Goal: Task Accomplishment & Management: Manage account settings

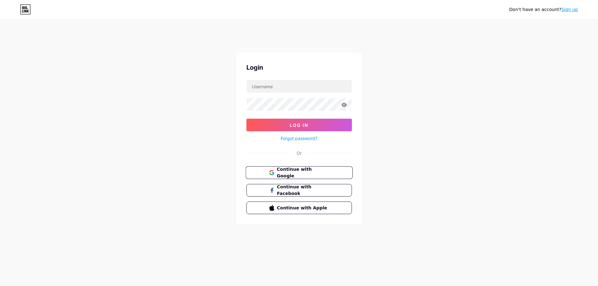
click at [293, 174] on span "Continue with Google" at bounding box center [302, 172] width 52 height 13
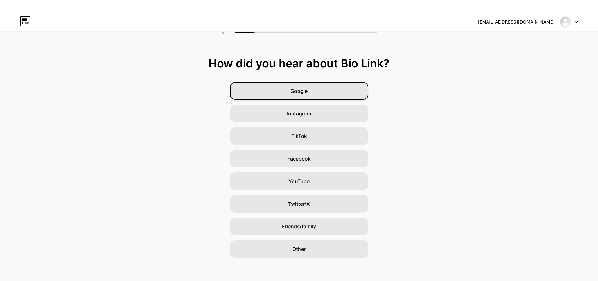
click at [297, 96] on div "Google" at bounding box center [299, 91] width 138 height 18
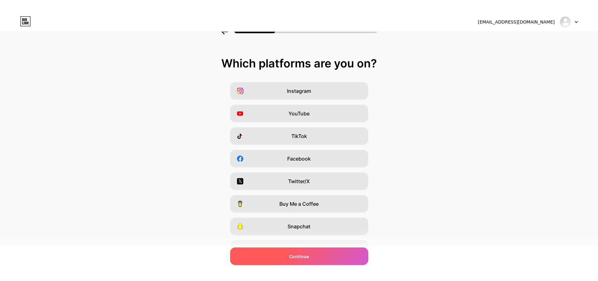
click at [304, 258] on span "Continue" at bounding box center [299, 256] width 20 height 7
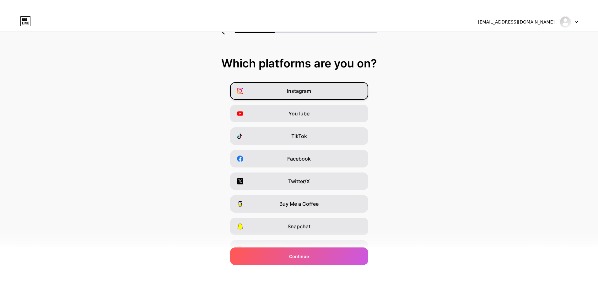
click at [298, 92] on span "Instagram" at bounding box center [299, 91] width 24 height 8
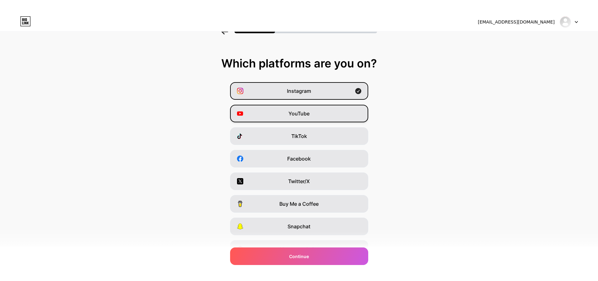
click at [303, 114] on span "YouTube" at bounding box center [298, 114] width 21 height 8
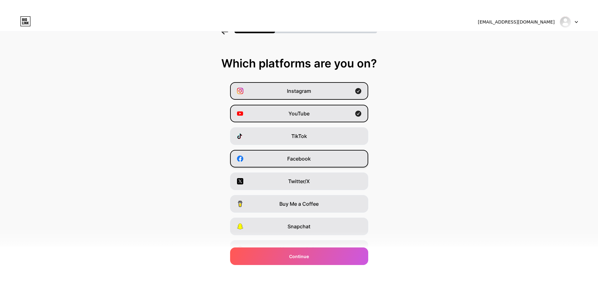
click at [304, 160] on span "Facebook" at bounding box center [299, 159] width 24 height 8
click at [301, 183] on span "Twitter/X" at bounding box center [299, 182] width 22 height 8
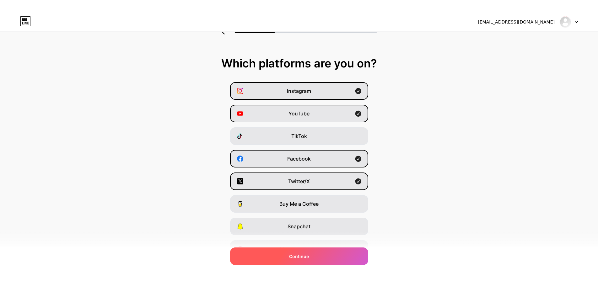
click at [309, 253] on span "Continue" at bounding box center [299, 256] width 20 height 7
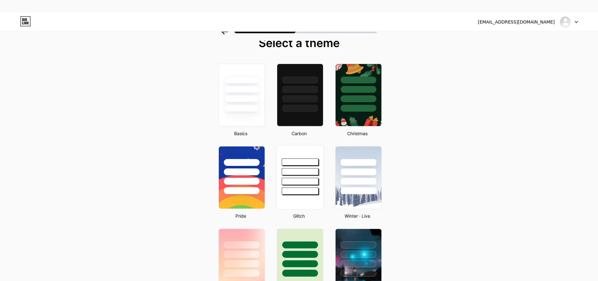
scroll to position [31, 0]
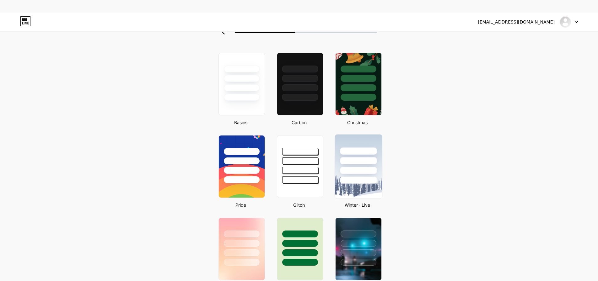
click at [365, 169] on div at bounding box center [358, 170] width 37 height 7
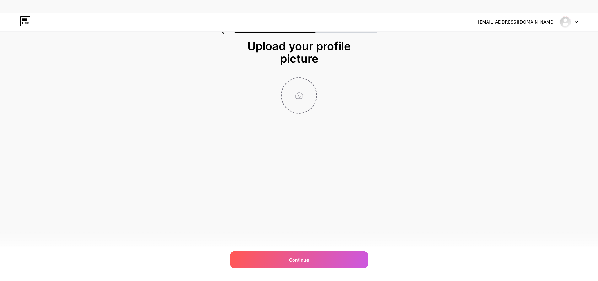
click at [303, 90] on input "file" at bounding box center [298, 95] width 35 height 35
type input "C:\fakepath\Screenshot [DATE] 120719.png"
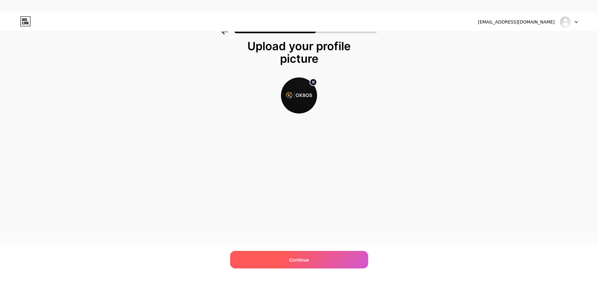
click at [306, 257] on span "Continue" at bounding box center [299, 260] width 20 height 7
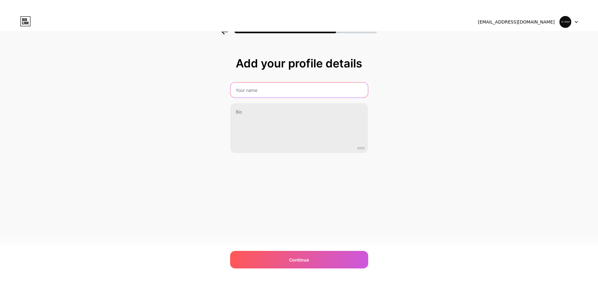
click at [253, 93] on input "text" at bounding box center [298, 89] width 137 height 15
type input "OKBOS: Platform digital era 2025 | LOGIN OKBOS"
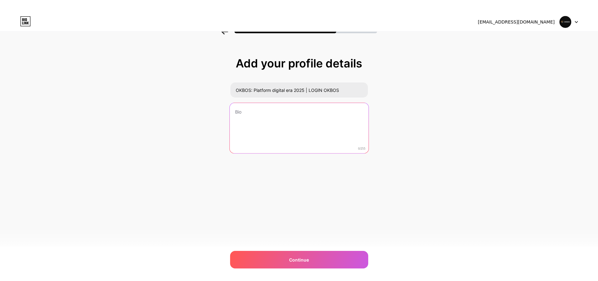
click at [258, 115] on textarea at bounding box center [298, 128] width 139 height 51
type textarea "OKBOS merupakan salah satu ="
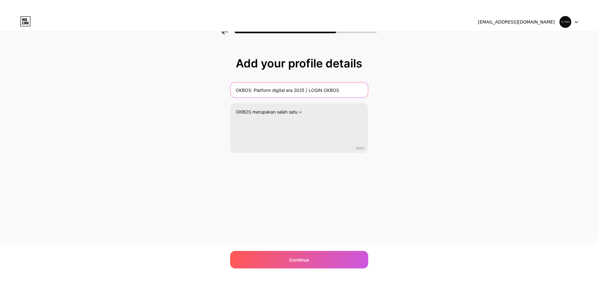
click at [258, 94] on input "OKBOS: Platform digital era 2025 | LOGIN OKBOS" at bounding box center [298, 89] width 137 height 15
paste input "| Platform Game Online Terpercaya di [GEOGRAPHIC_DATA]"
type input "OKBOS | Platform Game Online Terpercaya di [GEOGRAPHIC_DATA]"
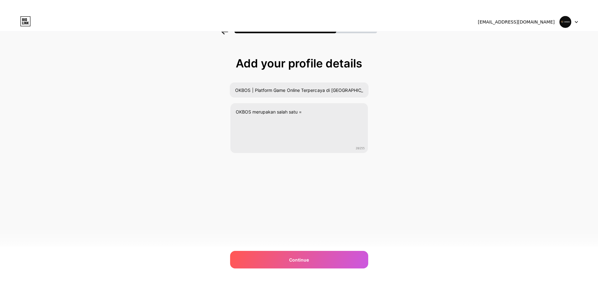
click at [174, 117] on div "Add your profile details OKBOS | Platform Game Online Terpercaya di Indonesia O…" at bounding box center [299, 112] width 598 height 143
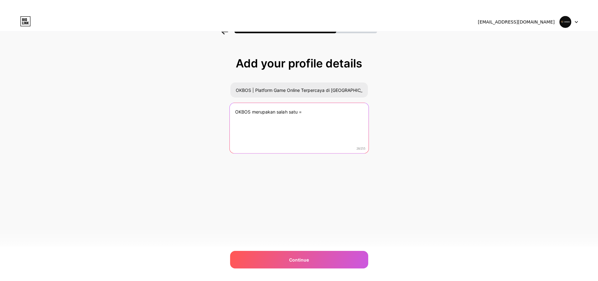
click at [274, 115] on textarea "OKBOS merupakan salah satu =" at bounding box center [298, 128] width 139 height 51
click at [318, 112] on textarea "OKBOS merupakan salah satu =" at bounding box center [298, 128] width 139 height 51
type textarea "Layanan ter"
paste textarea "OKBOS adalah platform game online terpercaya di Indonesia yang menawarkan penga…"
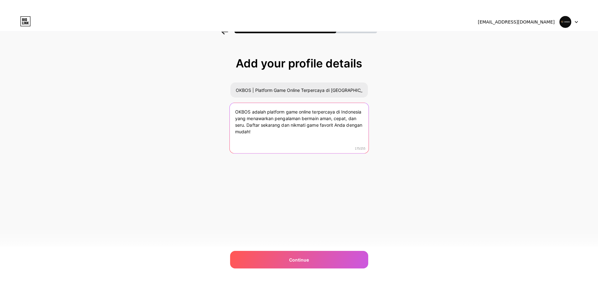
click at [252, 125] on textarea "OKBOS adalah platform game online terpercaya di Indonesia yang menawarkan penga…" at bounding box center [298, 128] width 139 height 51
drag, startPoint x: 252, startPoint y: 125, endPoint x: 265, endPoint y: 131, distance: 14.6
click at [265, 131] on textarea "OKBOS adalah platform game online terpercaya di Indonesia yang menawarkan penga…" at bounding box center [298, 128] width 139 height 51
click at [337, 128] on textarea "OKBOS adalah platform game online terpercaya di Indonesia yang menawarkan penga…" at bounding box center [298, 128] width 139 height 51
click at [304, 126] on textarea "OKBOS adalah platform game online terpercaya di Indonesia yang menawarkan penga…" at bounding box center [298, 128] width 139 height 51
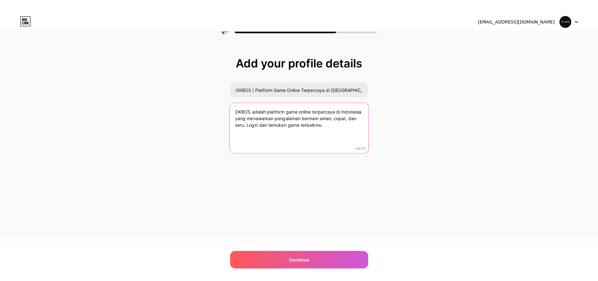
drag, startPoint x: 304, startPoint y: 126, endPoint x: 322, endPoint y: 124, distance: 17.5
click at [322, 124] on textarea "OKBOS adalah platform game online terpercaya di Indonesia yang menawarkan penga…" at bounding box center [298, 128] width 139 height 51
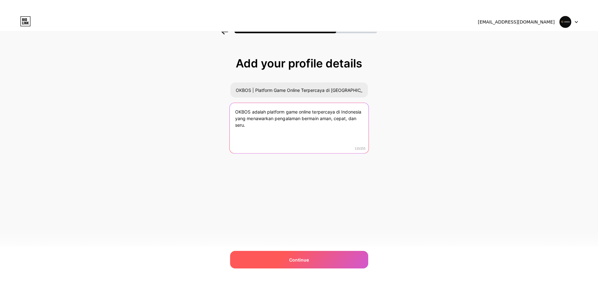
type textarea "OKBOS adalah platform game online terpercaya di Indonesia yang menawarkan penga…"
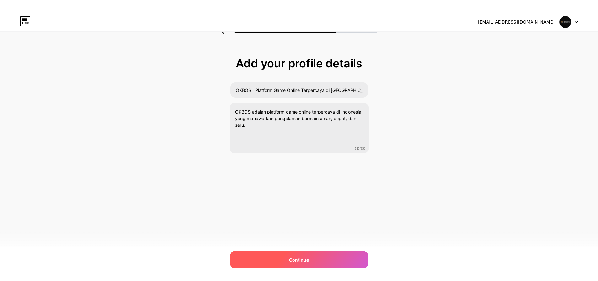
click at [301, 258] on span "Continue" at bounding box center [299, 260] width 20 height 7
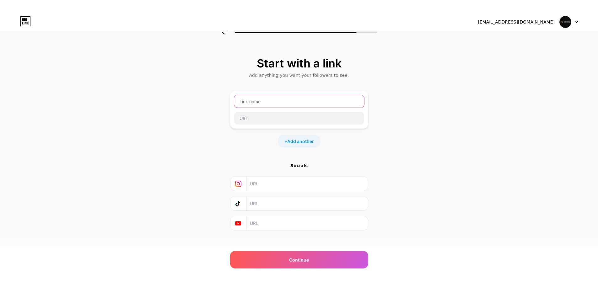
click at [268, 100] on input "text" at bounding box center [299, 101] width 130 height 13
type input "OKBOS"
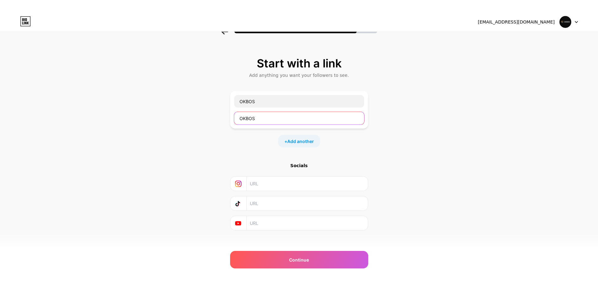
type input "OKBOS"
click at [218, 95] on div "Start with a link Add anything you want your followers to see. OKBOS OKBOS + Ad…" at bounding box center [299, 151] width 598 height 221
click at [264, 108] on div "OKBOS" at bounding box center [299, 101] width 130 height 13
click at [263, 108] on div "OKBOS" at bounding box center [299, 101] width 130 height 13
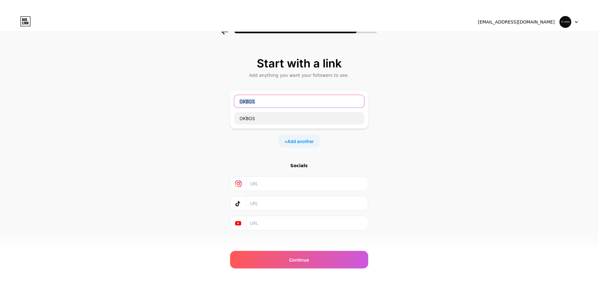
click at [259, 102] on input "OKBOS" at bounding box center [299, 101] width 130 height 13
type input "O"
click at [259, 101] on input "text" at bounding box center [299, 101] width 130 height 13
type input "LOGIN"
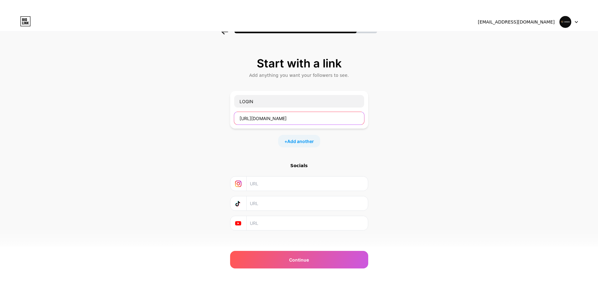
type input "[URL][DOMAIN_NAME]"
click at [290, 144] on span "Add another" at bounding box center [300, 141] width 27 height 7
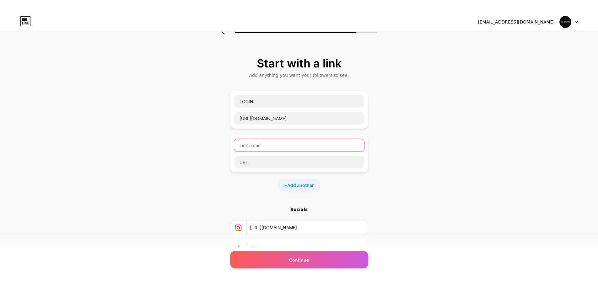
click at [261, 145] on input "text" at bounding box center [299, 145] width 130 height 13
type input "DAFTAR"
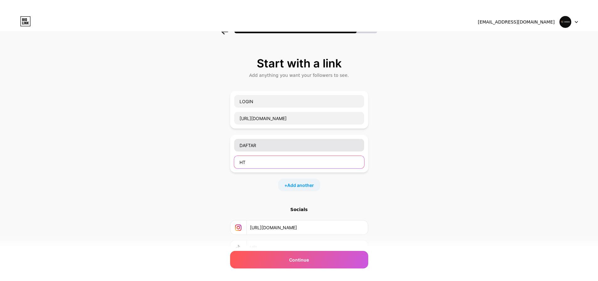
type input "H"
type input "[URL][DOMAIN_NAME]"
click at [311, 184] on span "Add another" at bounding box center [300, 185] width 27 height 7
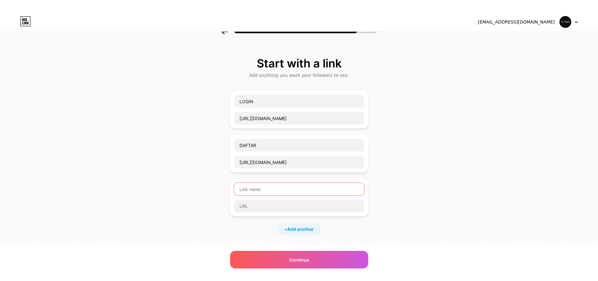
click at [303, 188] on input "text" at bounding box center [299, 189] width 130 height 13
click at [261, 190] on input "LIVE CHAT OKBOS" at bounding box center [299, 189] width 130 height 13
click at [262, 190] on input "LIVE CHAT OKBOS" at bounding box center [299, 189] width 130 height 13
type input "b"
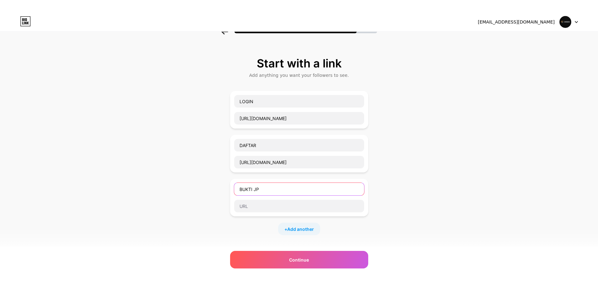
type input "BUKTI JP"
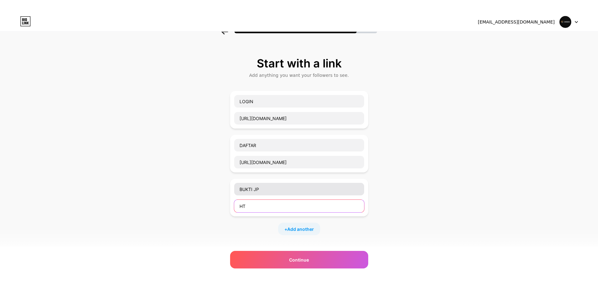
type input "HTT"
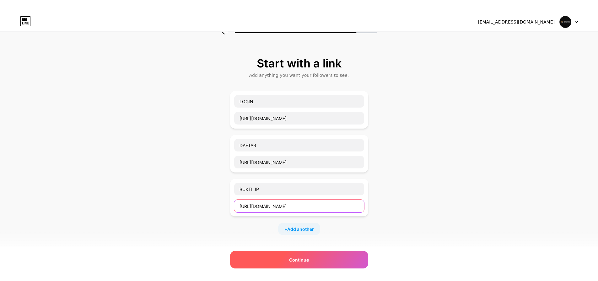
type input "[URL][DOMAIN_NAME]"
click at [298, 261] on span "Continue" at bounding box center [299, 260] width 20 height 7
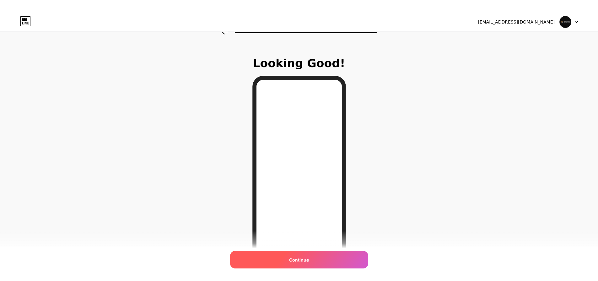
click at [299, 259] on span "Continue" at bounding box center [299, 260] width 20 height 7
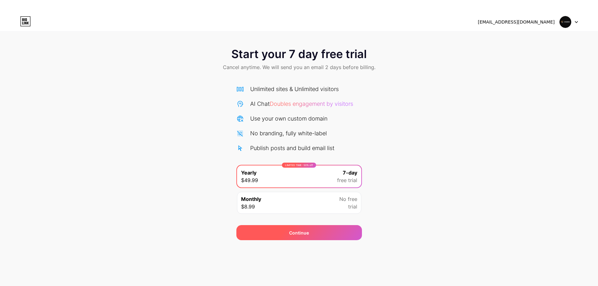
click at [296, 234] on div "Continue" at bounding box center [299, 232] width 20 height 7
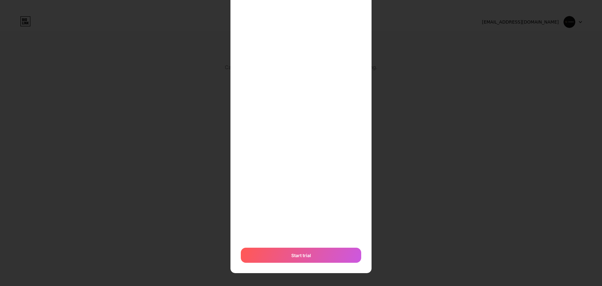
scroll to position [76, 0]
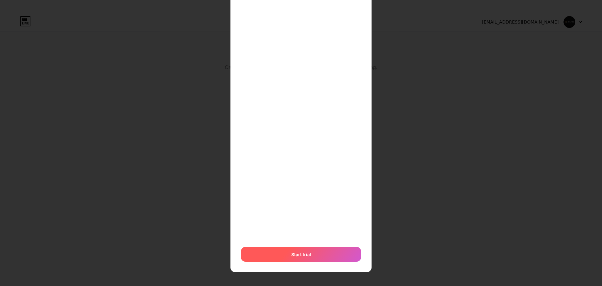
click at [291, 251] on span "Start trial" at bounding box center [301, 254] width 20 height 7
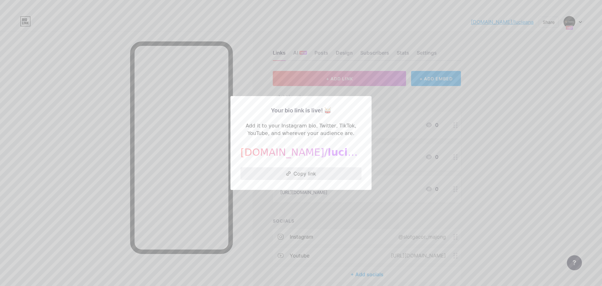
click at [303, 173] on button "Copy link" at bounding box center [301, 173] width 121 height 13
click at [295, 175] on button "Copied!" at bounding box center [301, 173] width 121 height 13
click at [482, 114] on div at bounding box center [301, 143] width 602 height 286
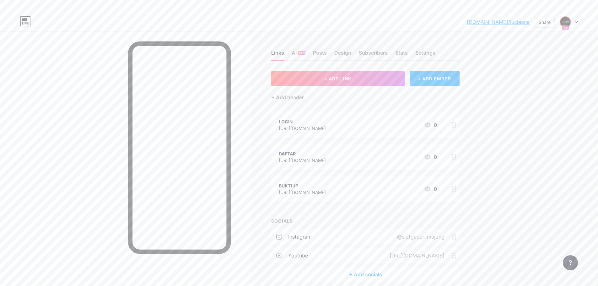
click at [568, 22] on img at bounding box center [565, 22] width 10 height 10
click at [577, 22] on div "[DOMAIN_NAME]/[PERSON_NAME]... [DOMAIN_NAME]/lucieana Share Switch accounts OKB…" at bounding box center [299, 21] width 598 height 11
click at [572, 24] on div at bounding box center [568, 21] width 18 height 11
click at [557, 54] on div "[DOMAIN_NAME]/lucieana" at bounding box center [542, 56] width 48 height 5
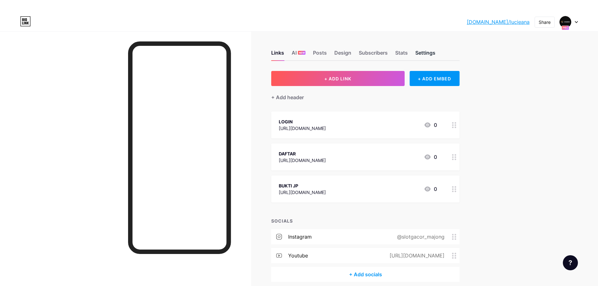
click at [433, 55] on div "Settings" at bounding box center [425, 54] width 20 height 11
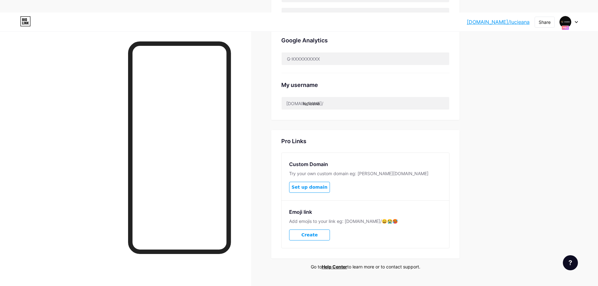
scroll to position [251, 0]
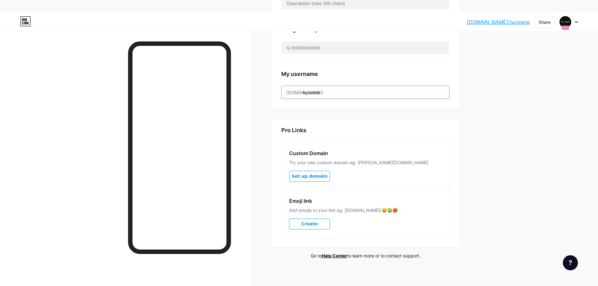
click at [313, 93] on input "lucieana" at bounding box center [364, 92] width 167 height 13
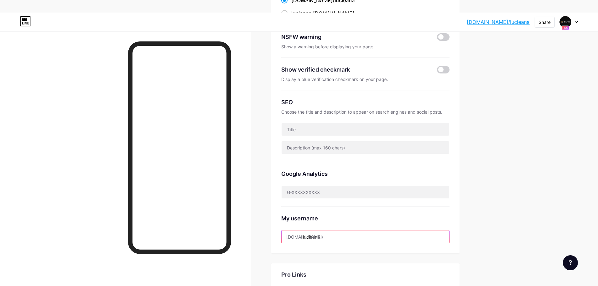
scroll to position [188, 0]
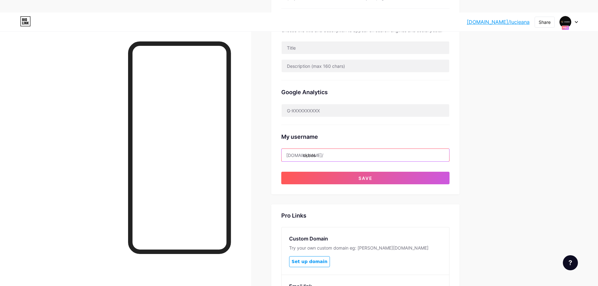
type input "okbos"
click at [522, 123] on div "bio.link/luciea... bio.link/lucieana Share Switch accounts OKBOS | Platform Gam…" at bounding box center [299, 99] width 598 height 551
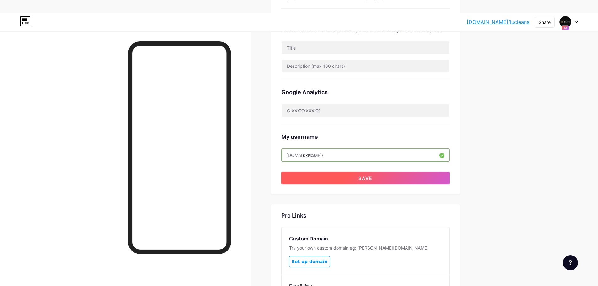
click at [405, 180] on button "Save" at bounding box center [365, 178] width 168 height 13
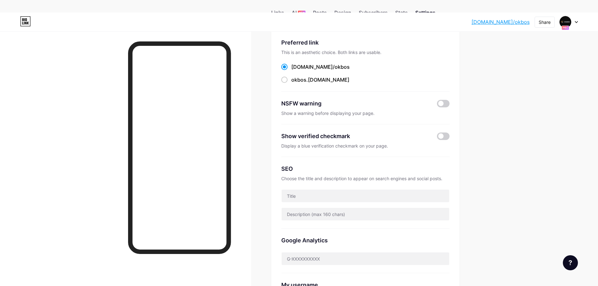
scroll to position [63, 0]
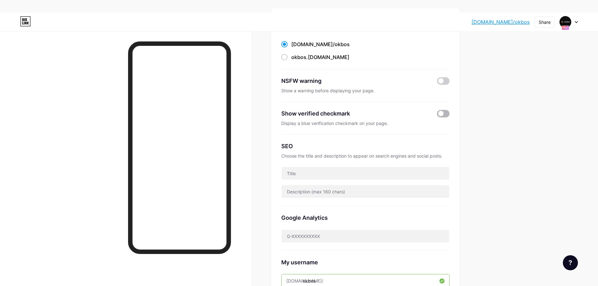
click at [442, 113] on span at bounding box center [443, 114] width 13 height 8
click at [437, 115] on input "checkbox" at bounding box center [437, 115] width 0 height 0
click at [329, 175] on input "text" at bounding box center [364, 173] width 167 height 13
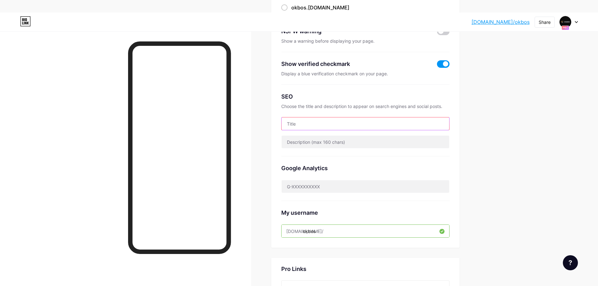
scroll to position [157, 0]
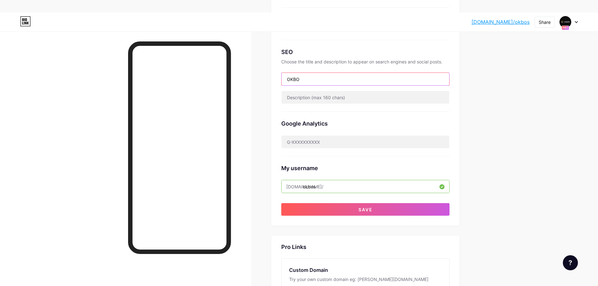
type input "OKBOS"
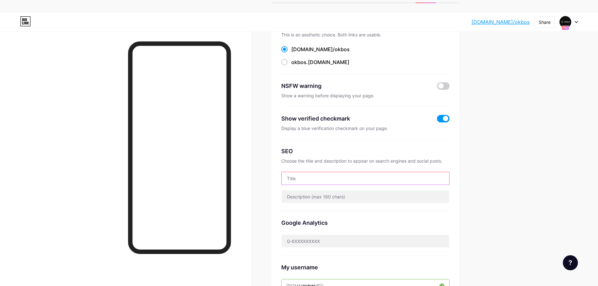
scroll to position [0, 0]
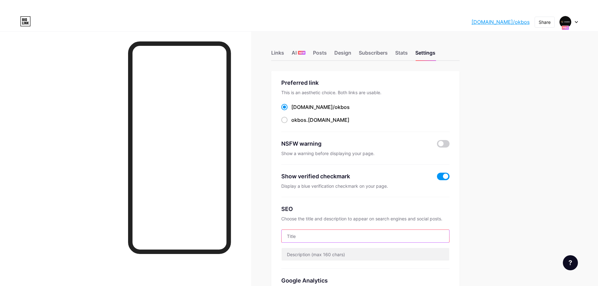
click at [301, 232] on input "text" at bounding box center [364, 236] width 167 height 13
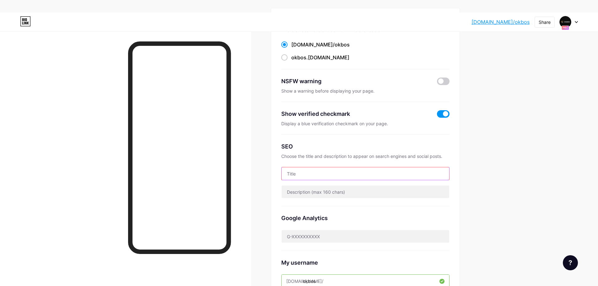
scroll to position [63, 0]
type input "OKBOS | Platform game online terpercaya di Indonesia"
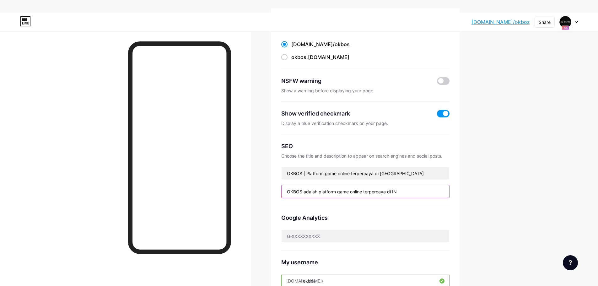
type input "OKBOS adalah platform game online terpercaya di I"
type input "o"
type input "OKBOS merupakan salah satu platform yang menyajikan game pilihan yang menarik b…"
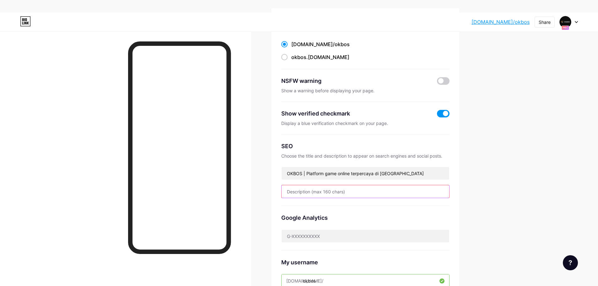
paste input "OKBOS merupakan salah satu platform yang menyajikan game pilihan yang menarik b…"
click at [371, 194] on input "OKBOS merupakan salah satu platform yang menyajikan game pilihan yang menarik b…" at bounding box center [364, 191] width 167 height 13
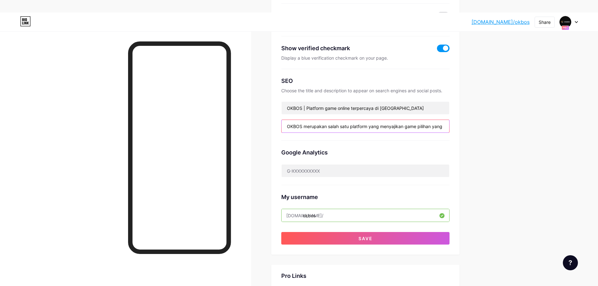
scroll to position [31, 0]
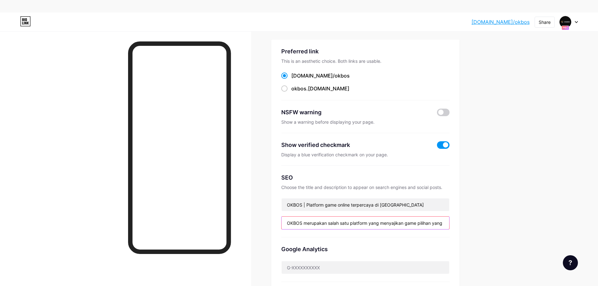
paste input "nghadirkan game strategi & arcade populer. Main mudah lewat alternatif link OKB…"
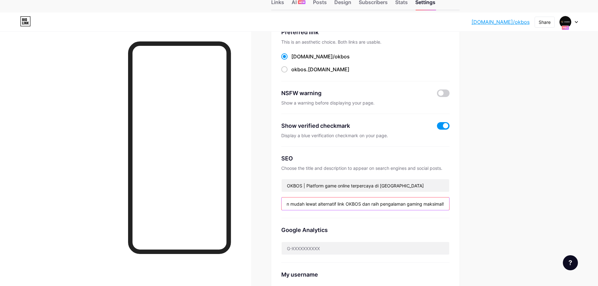
scroll to position [125, 0]
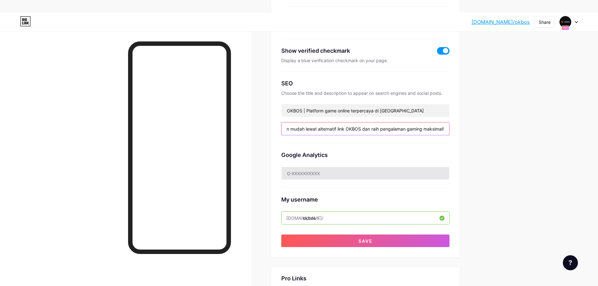
type input "OKBOS menghadirkan game strategi & arcade populer. Main mudah lewat alternatif …"
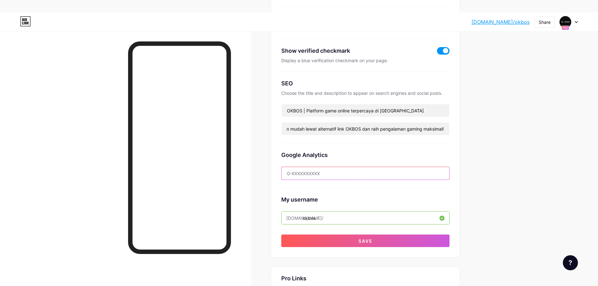
click at [321, 172] on input "text" at bounding box center [364, 173] width 167 height 13
click at [324, 174] on input "text" at bounding box center [364, 173] width 167 height 13
click at [324, 175] on input "text" at bounding box center [364, 173] width 167 height 13
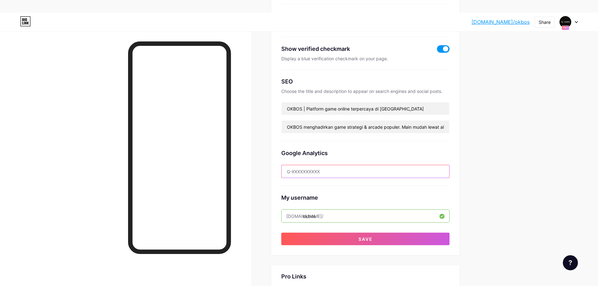
scroll to position [157, 0]
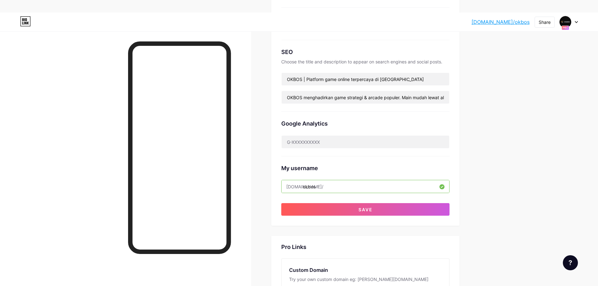
click at [92, 156] on div at bounding box center [125, 174] width 251 height 286
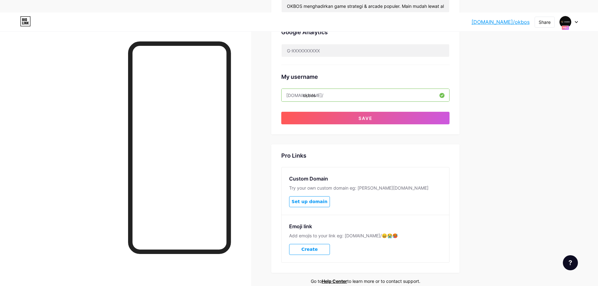
scroll to position [251, 0]
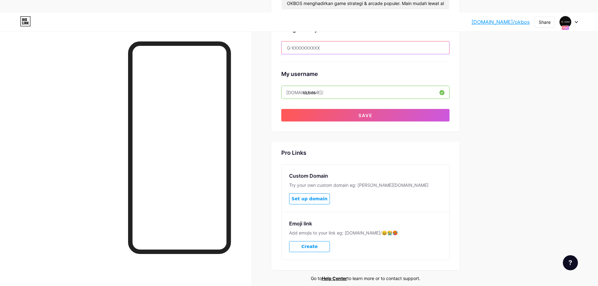
click at [320, 47] on input "text" at bounding box center [364, 47] width 167 height 13
paste input "SJF0SCW89C"
click at [268, 60] on div "Links AI NEW Posts Design Subscribers Stats Settings Preferred link This is an …" at bounding box center [243, 46] width 486 height 532
click at [298, 48] on input "SJF0SCW89C" at bounding box center [364, 47] width 167 height 13
paste input "G-"
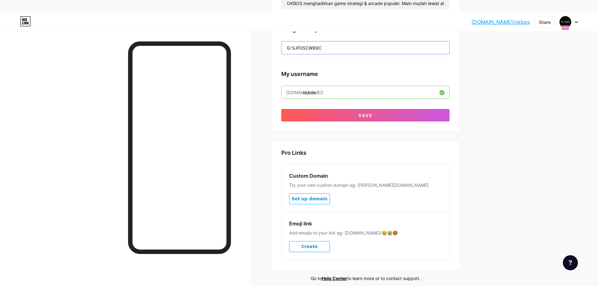
type input "G-SJF0SCW89C"
click at [258, 79] on div "Links AI NEW Posts Design Subscribers Stats Settings Preferred link This is an …" at bounding box center [243, 46] width 486 height 532
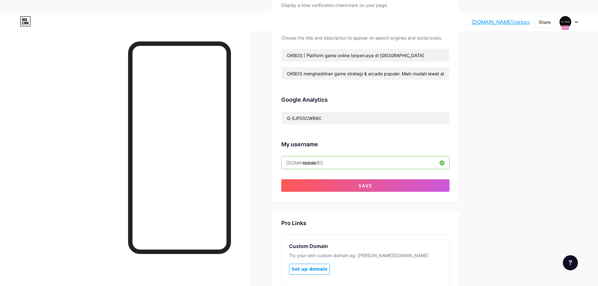
scroll to position [94, 0]
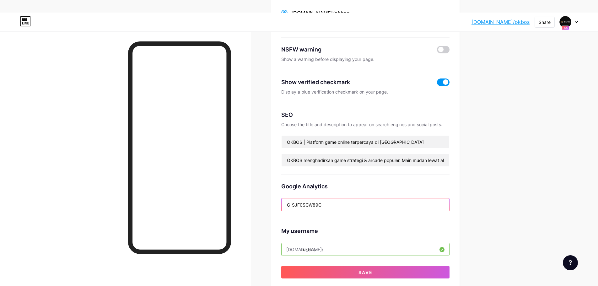
click at [302, 205] on input "G-SJF0SCW89C" at bounding box center [364, 204] width 167 height 13
paste input "G-SJF0SCW89C"
type input "G-SJF0SCW89C"
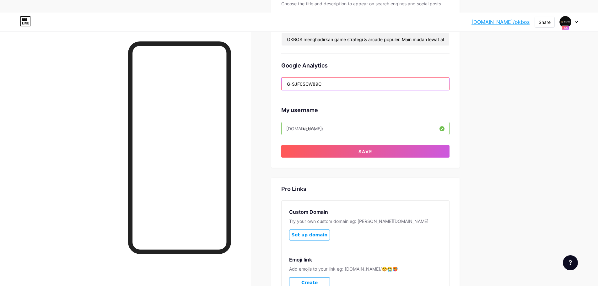
scroll to position [215, 0]
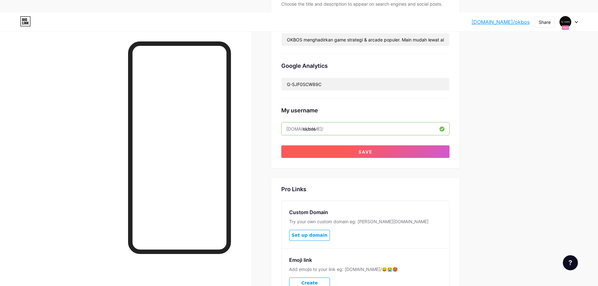
click at [343, 152] on button "Save" at bounding box center [365, 151] width 168 height 13
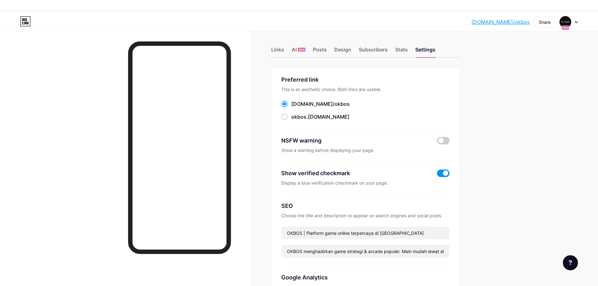
scroll to position [0, 0]
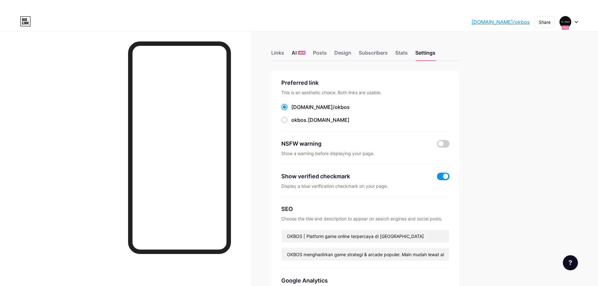
click at [299, 54] on div "AI NEW" at bounding box center [298, 54] width 14 height 11
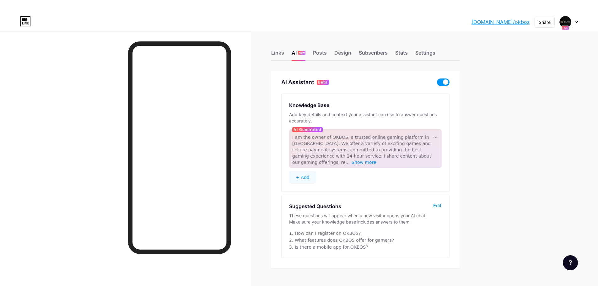
click at [314, 53] on div "Links AI NEW Posts Design Subscribers Stats Settings" at bounding box center [365, 50] width 188 height 22
click at [318, 53] on div "Posts" at bounding box center [320, 54] width 14 height 11
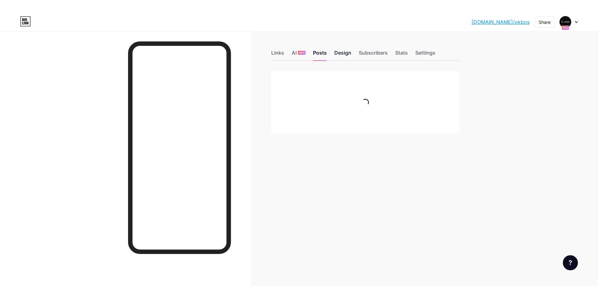
click at [338, 52] on div "Design" at bounding box center [342, 54] width 17 height 11
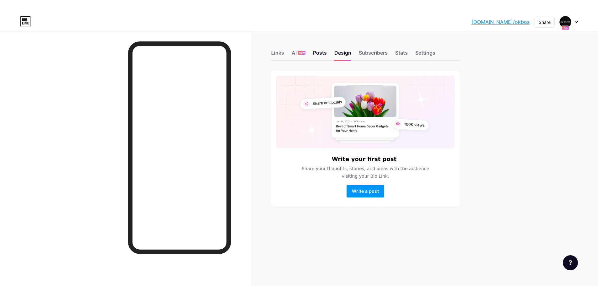
scroll to position [13, 0]
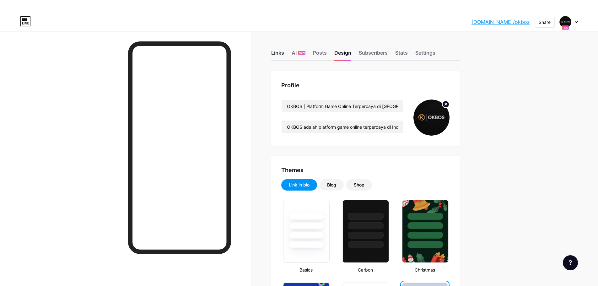
click at [279, 54] on div "Links" at bounding box center [277, 54] width 13 height 11
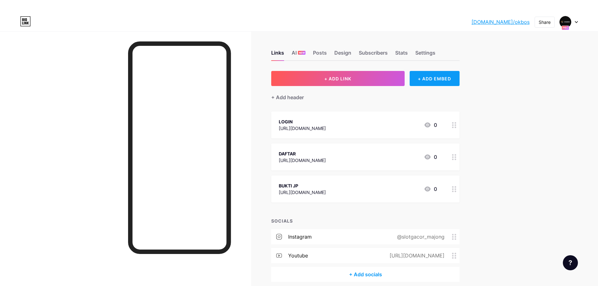
click at [457, 81] on div "+ ADD EMBED" at bounding box center [434, 78] width 50 height 15
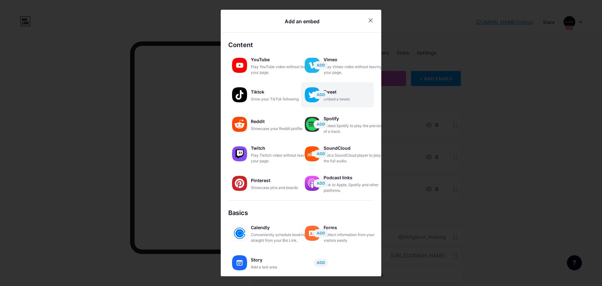
click at [340, 100] on div "Embed a tweet." at bounding box center [355, 99] width 63 height 6
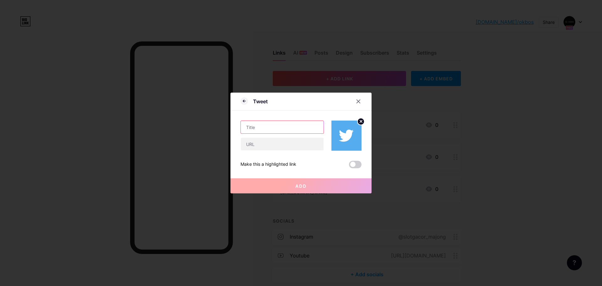
click at [265, 125] on input "text" at bounding box center [282, 127] width 83 height 13
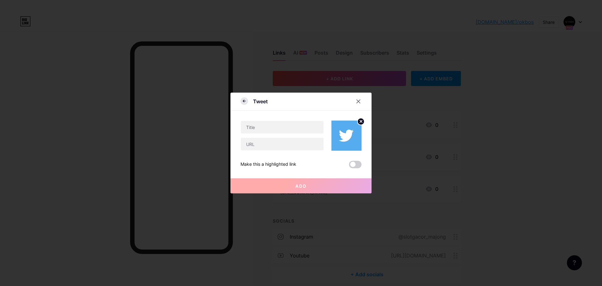
click at [246, 104] on icon at bounding box center [245, 101] width 8 height 8
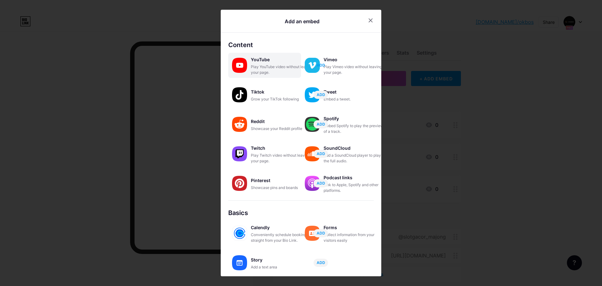
click at [324, 66] on span "ADD" at bounding box center [321, 64] width 8 height 5
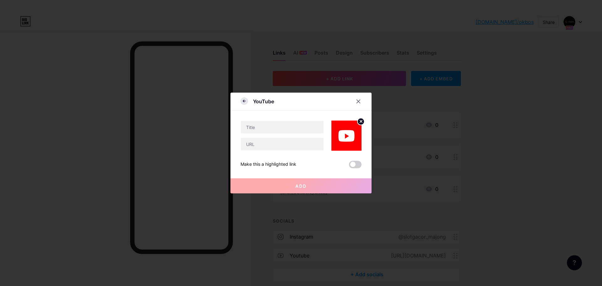
click at [241, 101] on icon at bounding box center [245, 101] width 8 height 8
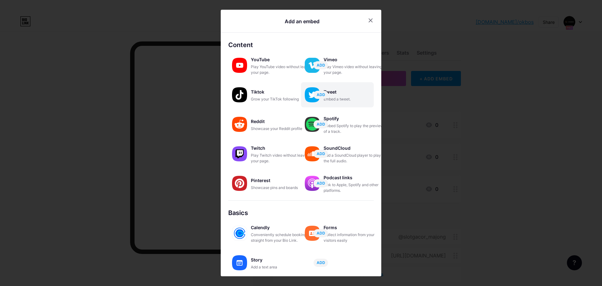
click at [330, 98] on div "Embed a tweet." at bounding box center [355, 99] width 63 height 6
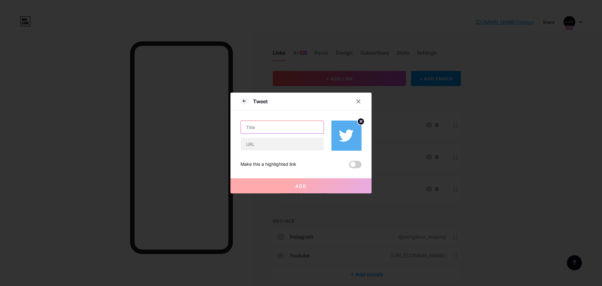
click at [273, 126] on input "text" at bounding box center [282, 127] width 83 height 13
click at [273, 124] on input "text" at bounding box center [282, 127] width 83 height 13
type input "OKBOS TWITTER"
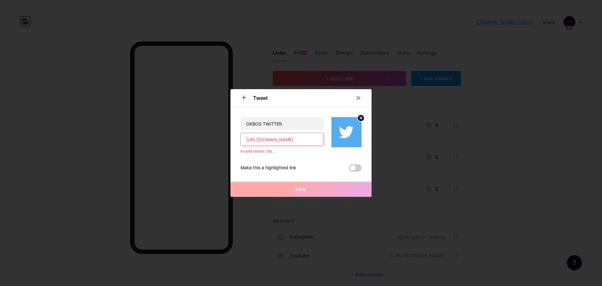
click at [259, 160] on div "Make this a highlighted link Add" at bounding box center [301, 163] width 121 height 18
click at [262, 141] on input "https://x.com/okbos_id" at bounding box center [282, 139] width 83 height 13
type input "https://twitter.com/okbos_id"
click at [310, 156] on div "Make this a highlighted link Add" at bounding box center [301, 163] width 121 height 18
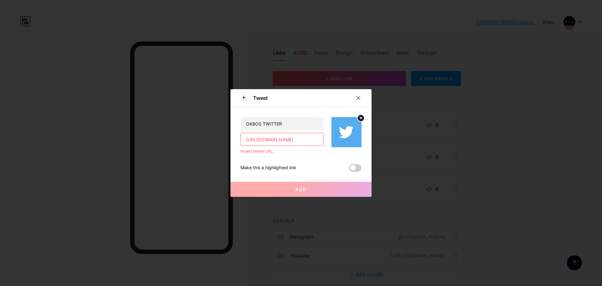
click at [289, 140] on input "https://twitter.com/okbos_id" at bounding box center [282, 139] width 83 height 13
click at [298, 140] on input "https://twitter.com/okbos_id" at bounding box center [282, 139] width 83 height 13
click at [300, 140] on input "https://twitter.com/okbos_id" at bounding box center [282, 139] width 83 height 13
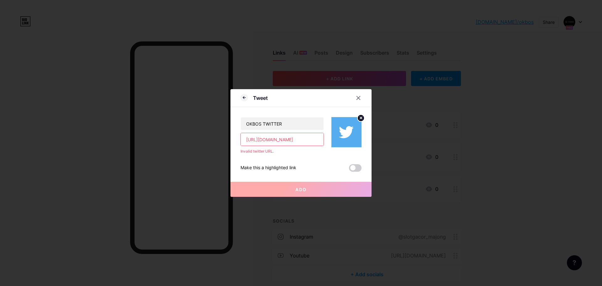
click at [300, 140] on input "https://twitter.com/okbos_id" at bounding box center [282, 139] width 83 height 13
click at [247, 98] on icon at bounding box center [245, 98] width 8 height 8
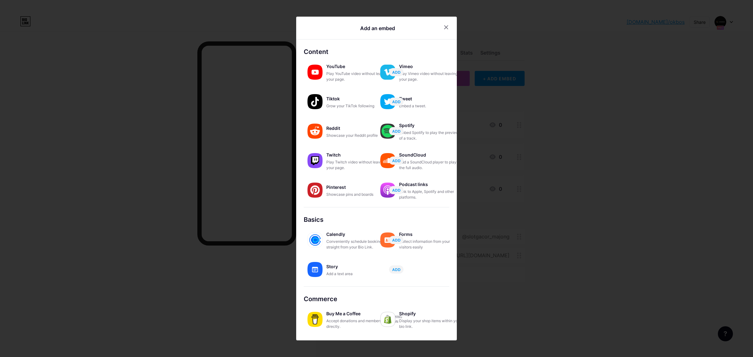
click at [556, 172] on div at bounding box center [376, 178] width 753 height 357
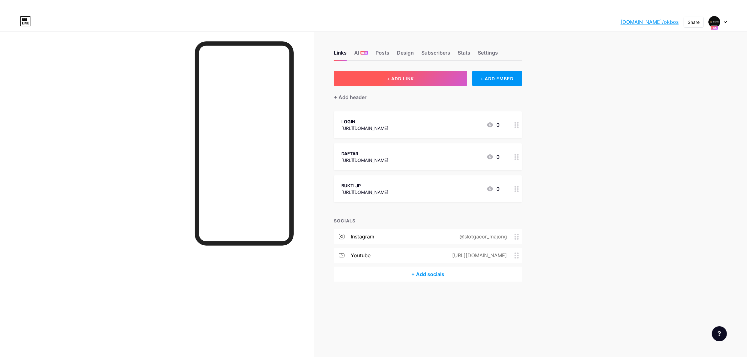
click at [431, 74] on button "+ ADD LINK" at bounding box center [400, 78] width 133 height 15
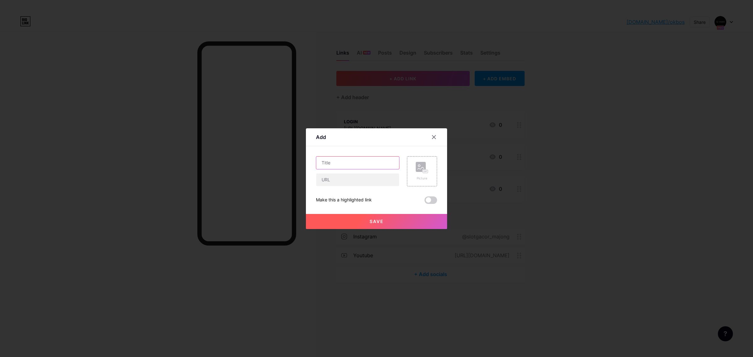
click at [375, 168] on input "text" at bounding box center [357, 163] width 83 height 13
type input "WHATSAPP OKBOS"
paste input "https://wa.me/+6287889594121"
type input "https://wa.me/+6287889594121"
click at [427, 179] on div "Picture" at bounding box center [422, 178] width 13 height 5
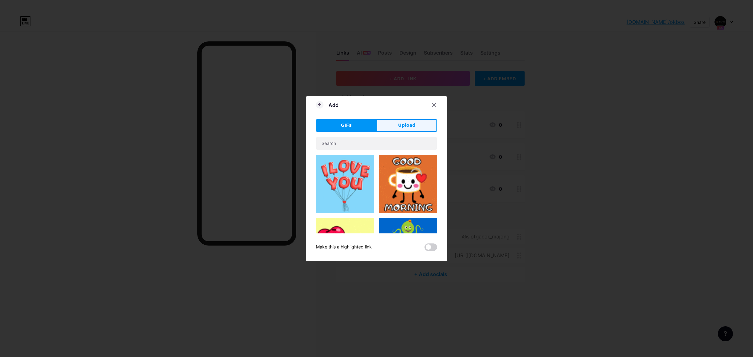
click at [392, 126] on button "Upload" at bounding box center [406, 125] width 61 height 13
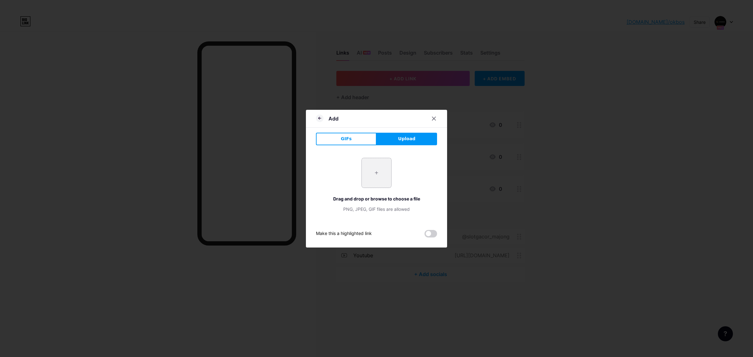
click at [381, 169] on input "file" at bounding box center [376, 172] width 29 height 29
type input "C:\fakepath\pngtree-whatsapp-icon-png-image_3584845.jpg"
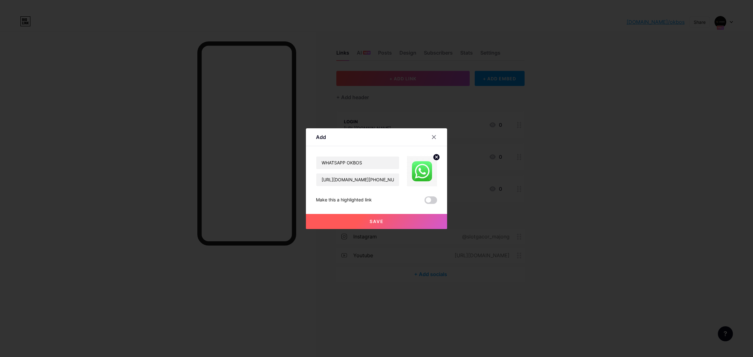
click at [388, 218] on button "Save" at bounding box center [376, 221] width 141 height 15
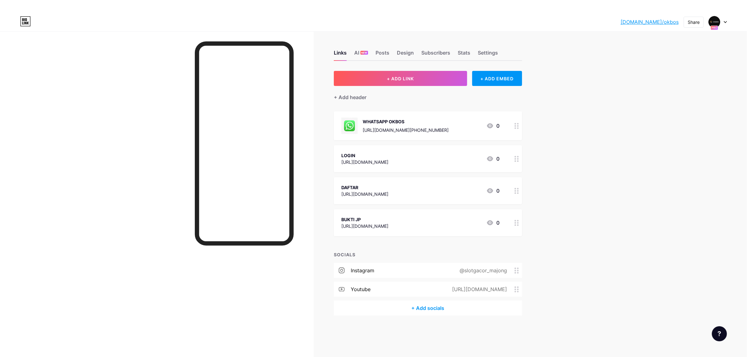
click at [519, 126] on icon at bounding box center [516, 126] width 4 height 6
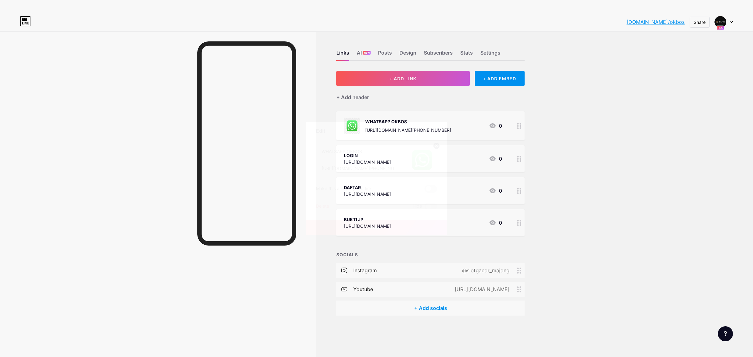
click at [428, 188] on span at bounding box center [430, 189] width 13 height 8
click at [424, 190] on input "checkbox" at bounding box center [424, 190] width 0 height 0
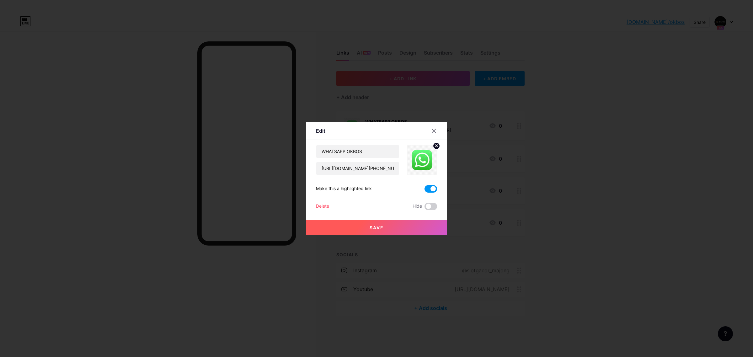
click at [396, 223] on button "Save" at bounding box center [376, 227] width 141 height 15
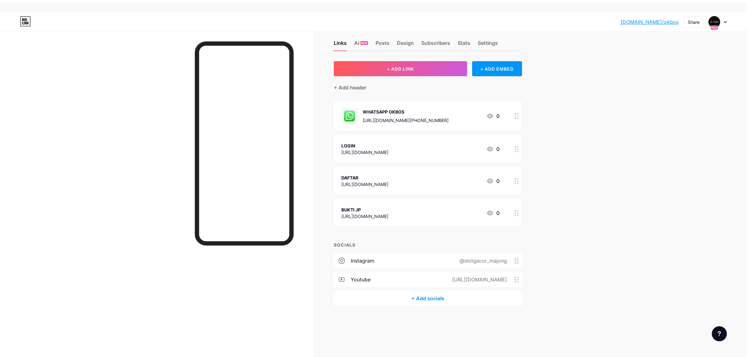
scroll to position [13, 0]
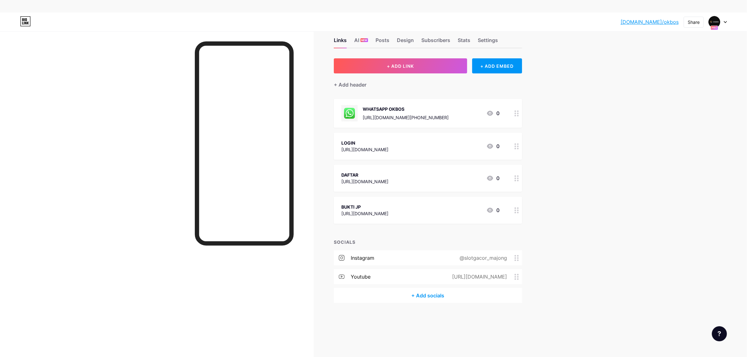
click at [516, 115] on circle at bounding box center [515, 116] width 2 height 2
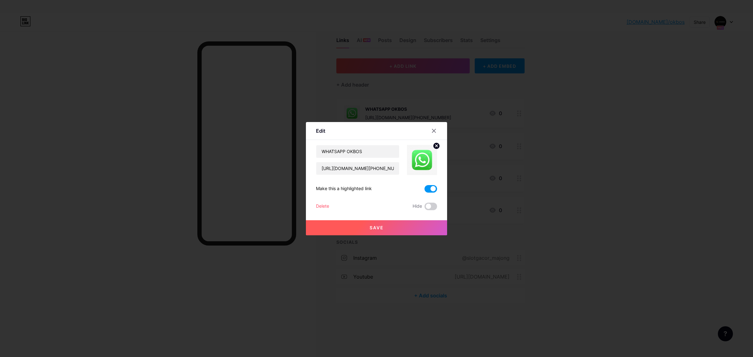
click at [431, 186] on span at bounding box center [430, 189] width 13 height 8
click at [424, 190] on input "checkbox" at bounding box center [424, 190] width 0 height 0
click at [402, 222] on button "Save" at bounding box center [376, 227] width 141 height 15
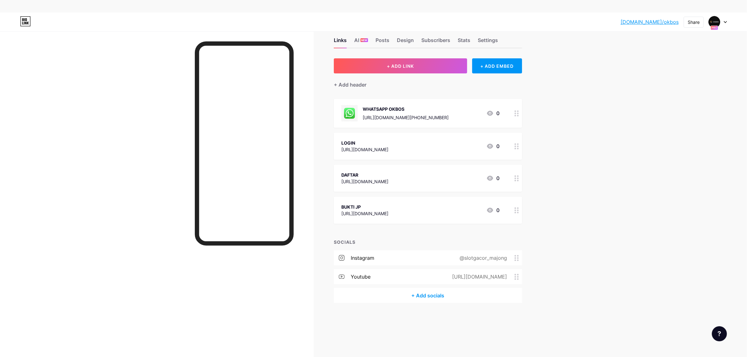
drag, startPoint x: 347, startPoint y: 112, endPoint x: 343, endPoint y: 187, distance: 75.7
click at [343, 187] on span "WHATSAPP OKBOS https://wa.me/+6287889594121 0 LOGIN https://okbosjp.com 0 DAFTA…" at bounding box center [428, 161] width 188 height 125
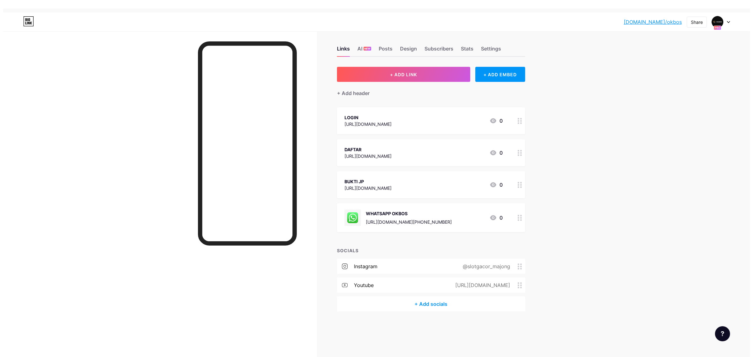
scroll to position [0, 0]
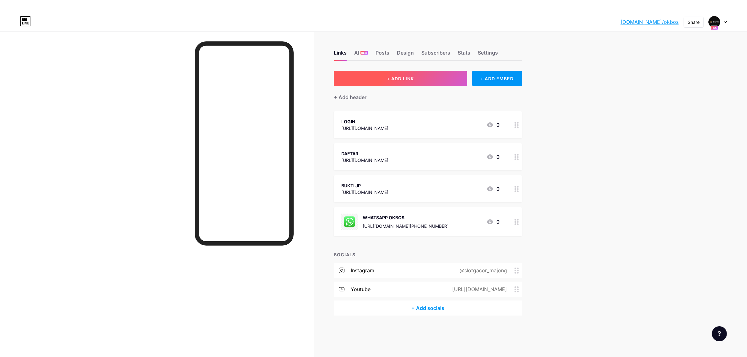
click at [425, 77] on button "+ ADD LINK" at bounding box center [400, 78] width 133 height 15
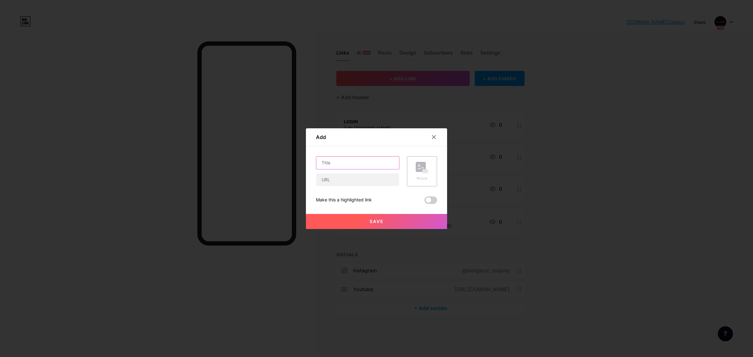
click at [369, 166] on input "text" at bounding box center [357, 163] width 83 height 13
type input "FACEBOOK OKBOS"
type input "https://facebook.com/groups/okbos168"
click at [423, 162] on rect at bounding box center [421, 167] width 10 height 10
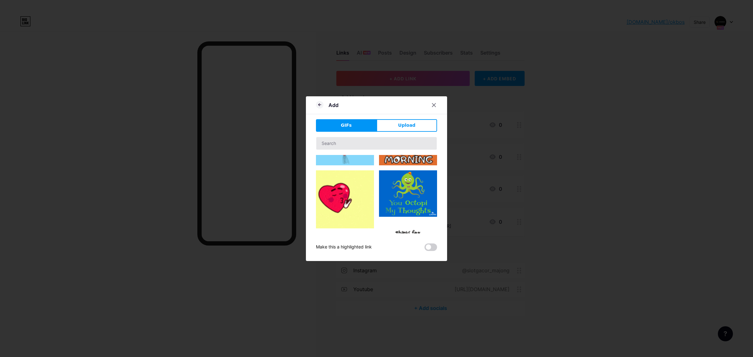
scroll to position [118, 0]
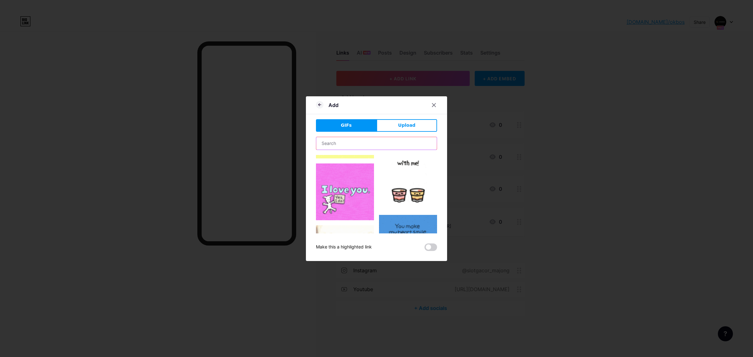
click at [360, 145] on input "text" at bounding box center [376, 143] width 120 height 13
type input "facebook"
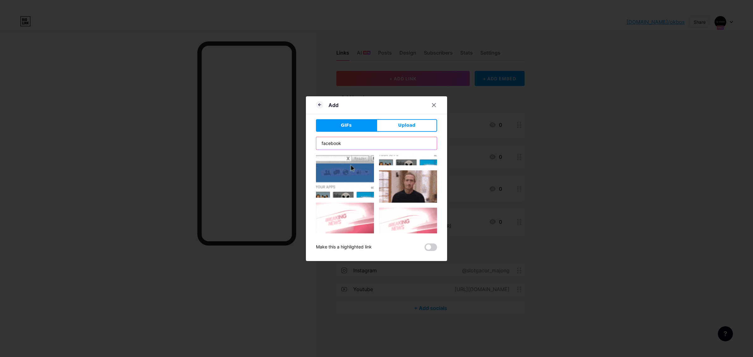
scroll to position [980, 0]
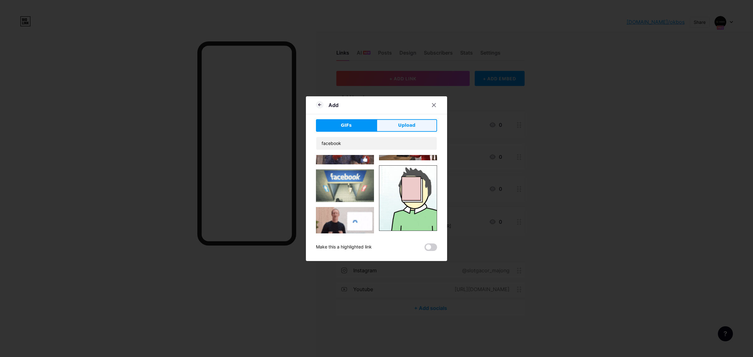
click at [391, 127] on button "Upload" at bounding box center [406, 125] width 61 height 13
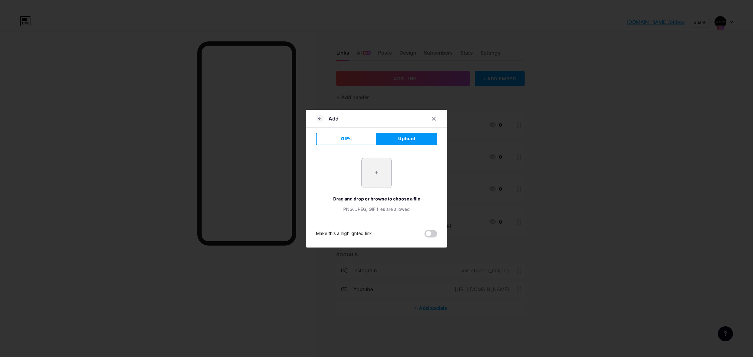
click at [383, 165] on input "file" at bounding box center [376, 172] width 29 height 29
click at [378, 167] on input "file" at bounding box center [376, 172] width 29 height 29
type input "C:\fakepath\Facebook_logo_(square).png"
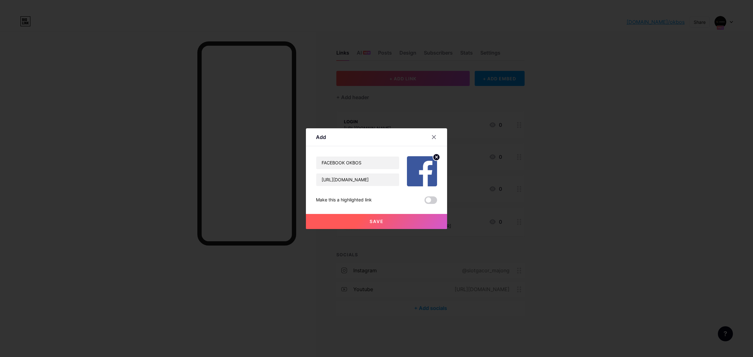
click at [397, 221] on button "Save" at bounding box center [376, 221] width 141 height 15
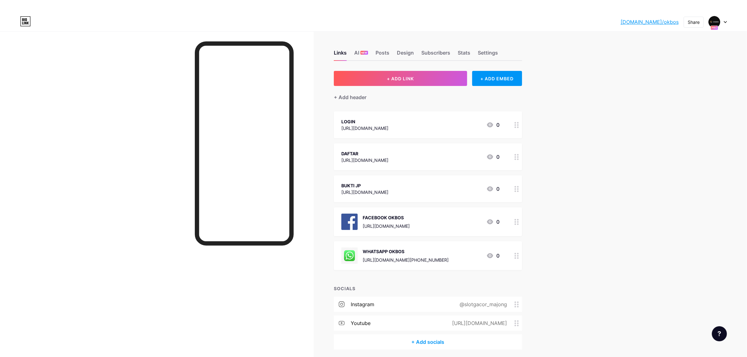
click at [590, 203] on div "bio.link/okbos bio.link/okbos Share Switch accounts OKBOS | Platform Game Onlin…" at bounding box center [373, 197] width 747 height 368
click at [591, 194] on div "bio.link/okbos bio.link/okbos Share Switch accounts OKBOS | Platform Game Onlin…" at bounding box center [373, 197] width 747 height 368
click at [370, 126] on div "[URL][DOMAIN_NAME]" at bounding box center [364, 128] width 47 height 7
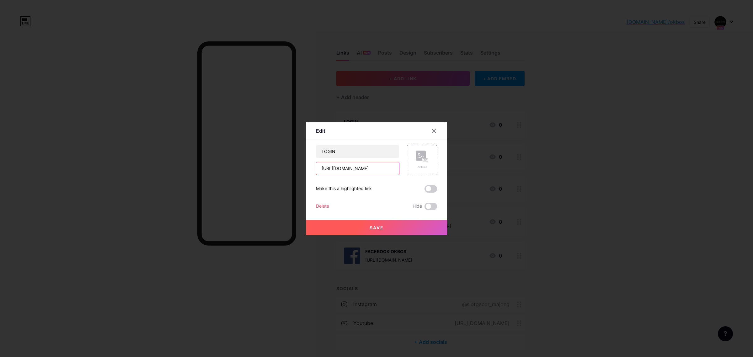
click at [374, 166] on input "[URL][DOMAIN_NAME]" at bounding box center [357, 168] width 83 height 13
drag, startPoint x: 752, startPoint y: 183, endPoint x: 744, endPoint y: 182, distance: 8.5
click at [602, 183] on div at bounding box center [376, 178] width 753 height 357
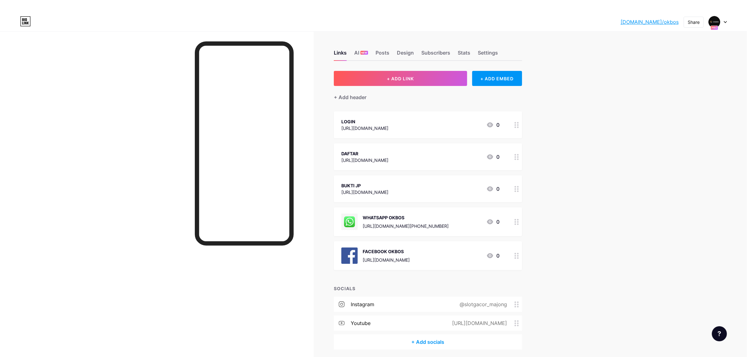
click at [418, 153] on div "DAFTAR https://okbosjp.com 0" at bounding box center [420, 157] width 158 height 14
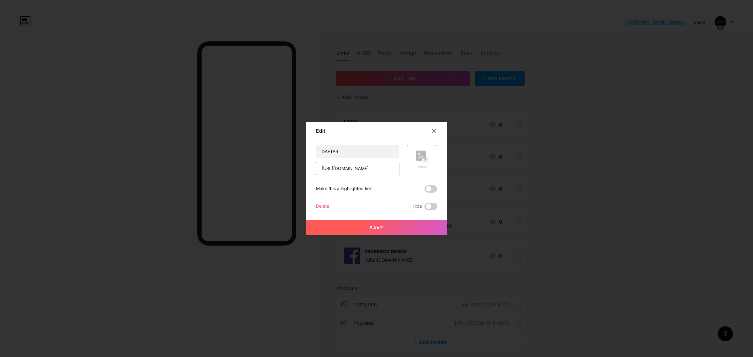
click at [382, 166] on input "[URL][DOMAIN_NAME]" at bounding box center [357, 168] width 83 height 13
paste input "?referralid=okbosku"
type input "https://okbosjp.com/?referralid=okbosku"
click at [387, 228] on button "Save" at bounding box center [376, 227] width 141 height 15
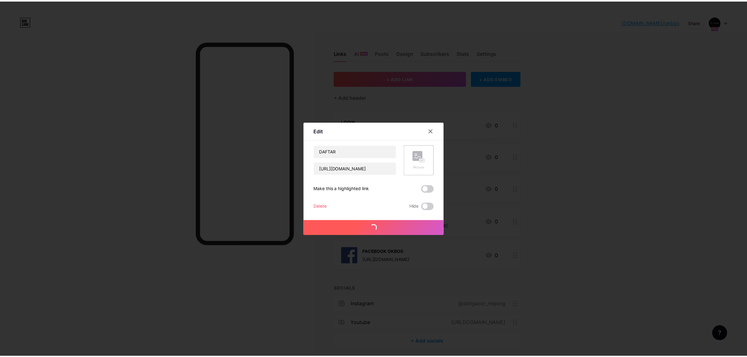
scroll to position [0, 0]
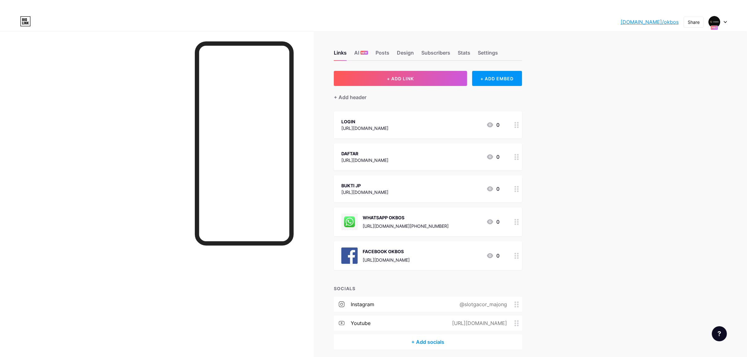
click at [602, 21] on link "bio.link/okbos" at bounding box center [649, 22] width 58 height 8
click at [517, 223] on icon at bounding box center [516, 222] width 4 height 6
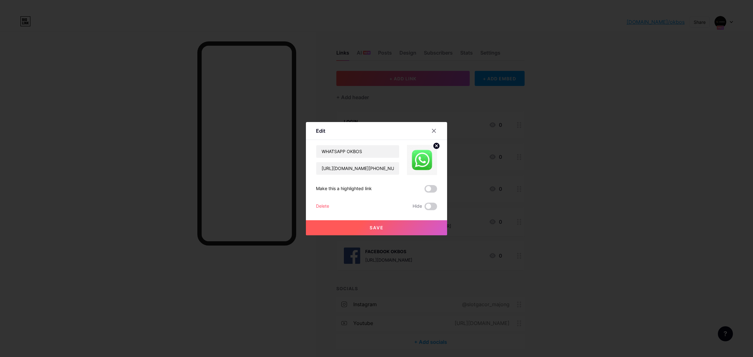
click at [435, 145] on icon at bounding box center [436, 146] width 2 height 2
click at [369, 225] on button "Save" at bounding box center [376, 227] width 141 height 15
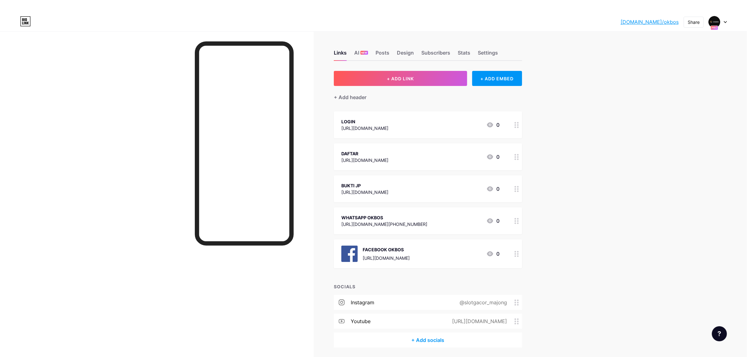
click at [517, 252] on icon at bounding box center [516, 254] width 4 height 6
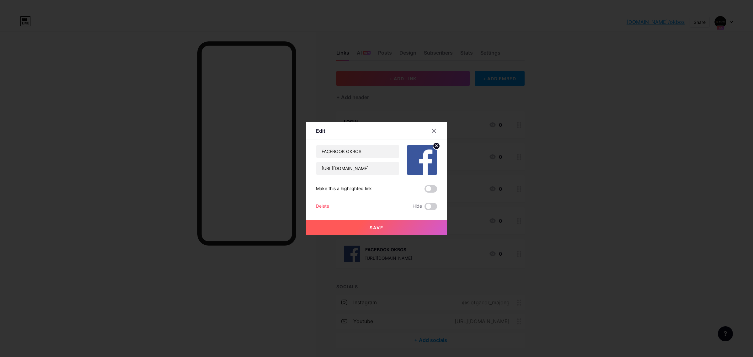
click at [432, 143] on div "Content YouTube Play YouTube video without leaving your page. ADD Vimeo Play Vi…" at bounding box center [376, 175] width 121 height 70
click at [435, 143] on circle at bounding box center [436, 145] width 7 height 7
click at [402, 225] on button "Save" at bounding box center [376, 227] width 141 height 15
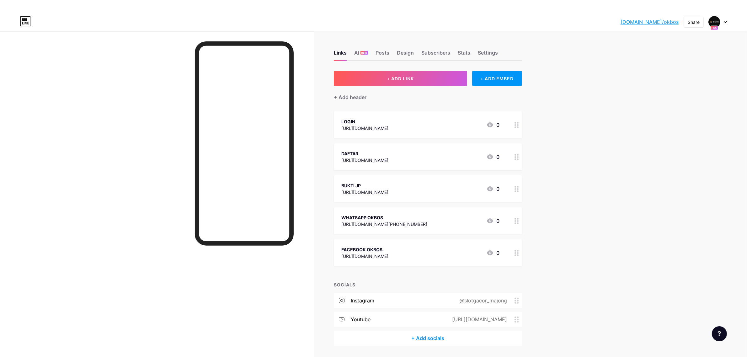
click at [517, 155] on icon at bounding box center [516, 157] width 4 height 6
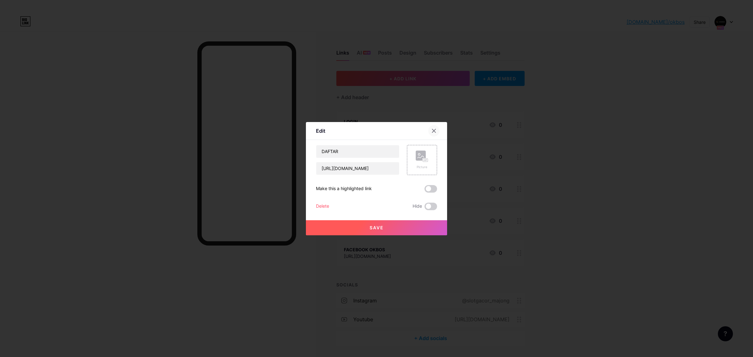
click at [433, 129] on icon at bounding box center [433, 130] width 5 height 5
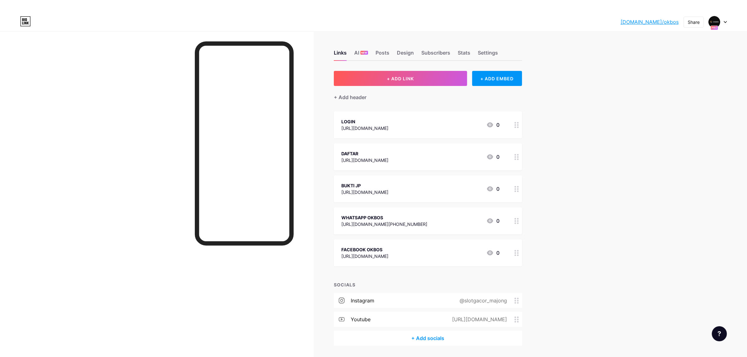
click at [519, 124] on icon at bounding box center [516, 125] width 4 height 6
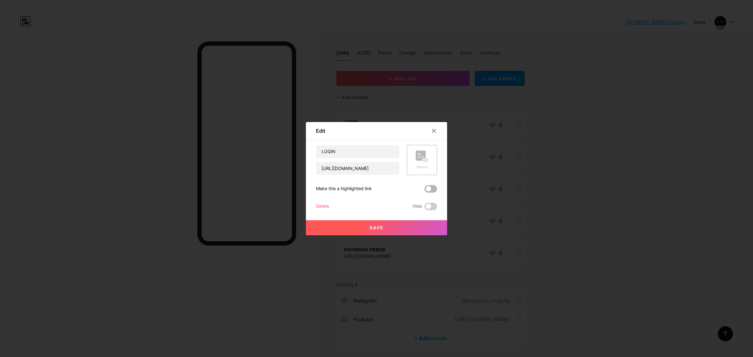
click at [432, 192] on span at bounding box center [430, 189] width 13 height 8
click at [424, 190] on input "checkbox" at bounding box center [424, 190] width 0 height 0
click at [399, 228] on button "Save" at bounding box center [376, 227] width 141 height 15
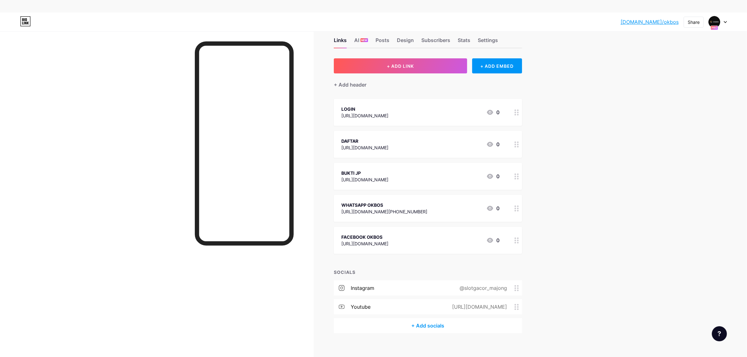
scroll to position [19, 0]
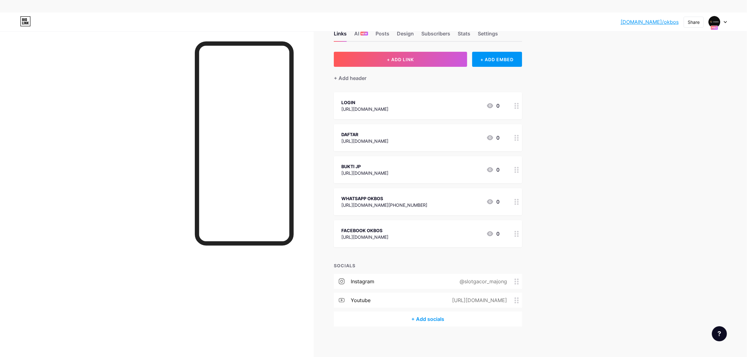
click at [424, 285] on div "+ Add socials" at bounding box center [428, 318] width 188 height 15
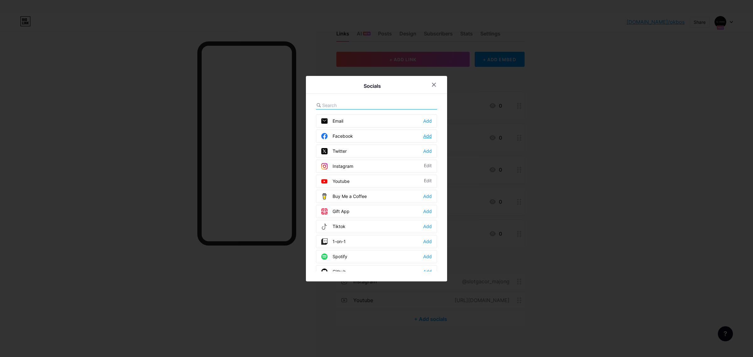
click at [423, 135] on div "Add" at bounding box center [427, 136] width 8 height 6
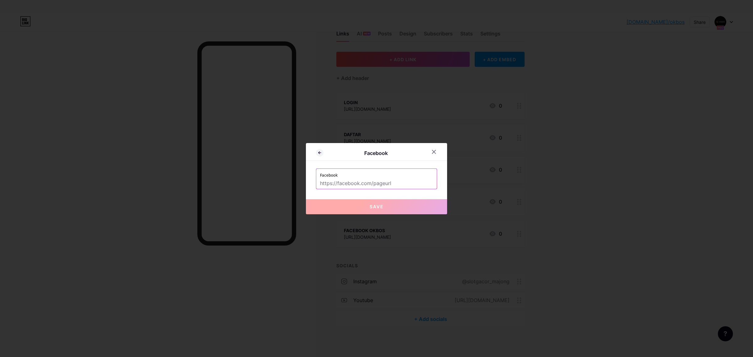
click at [381, 183] on input "text" at bounding box center [376, 183] width 113 height 11
type input "https://facebook.com/groups/okbos168"
click at [380, 199] on div "Facebook Facebook https://facebook.com/groups/okbos168 Save" at bounding box center [376, 178] width 141 height 71
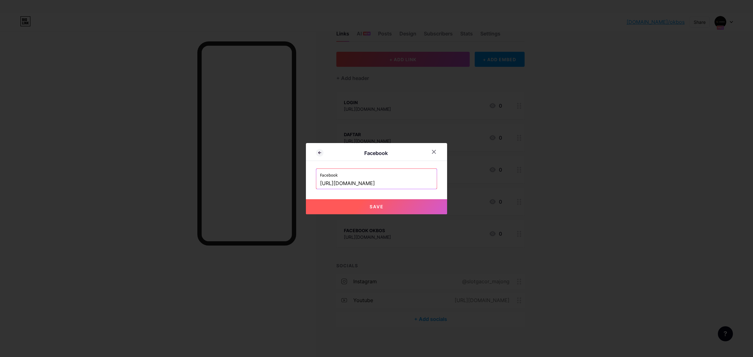
click at [381, 205] on span "Save" at bounding box center [377, 206] width 14 height 5
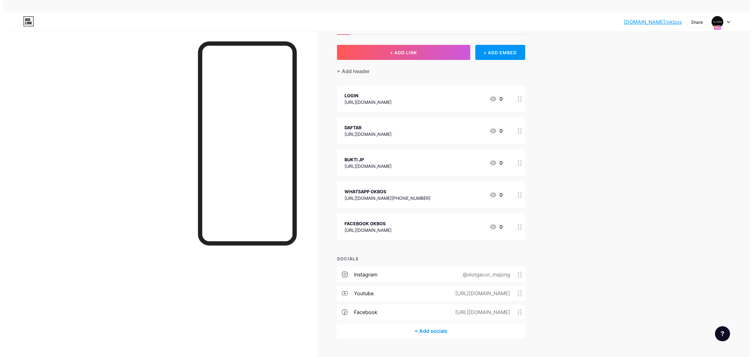
scroll to position [38, 0]
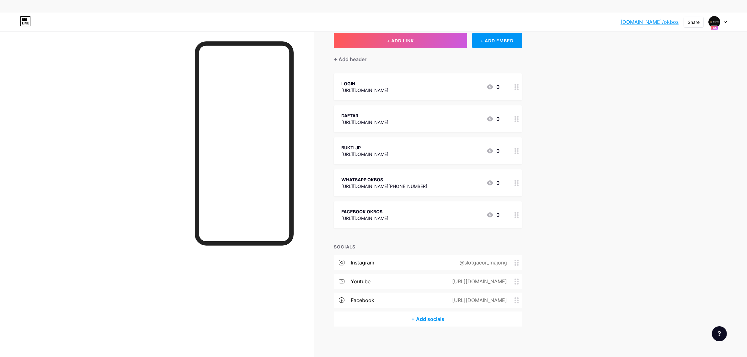
click at [437, 285] on div "+ Add socials" at bounding box center [428, 318] width 188 height 15
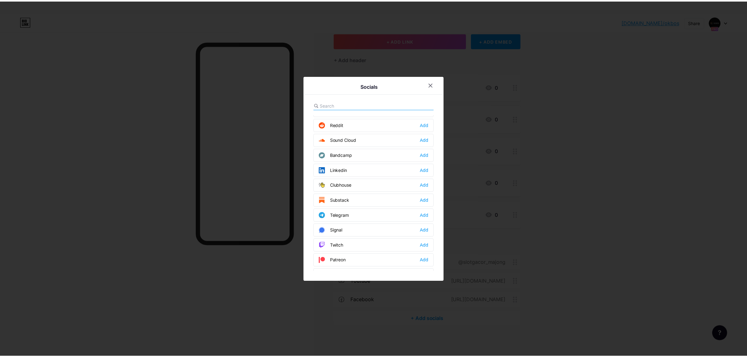
scroll to position [235, 0]
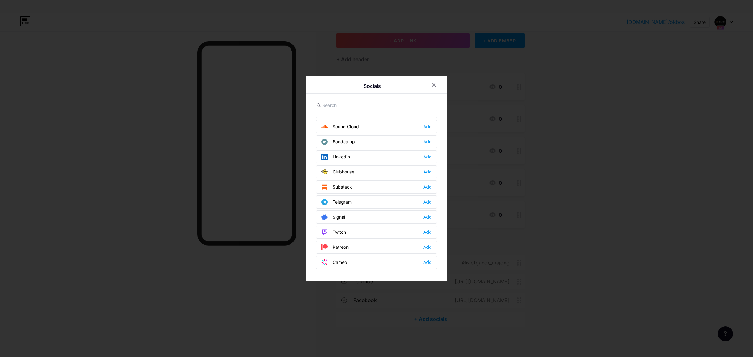
click at [348, 205] on div "Telegram" at bounding box center [336, 202] width 30 height 6
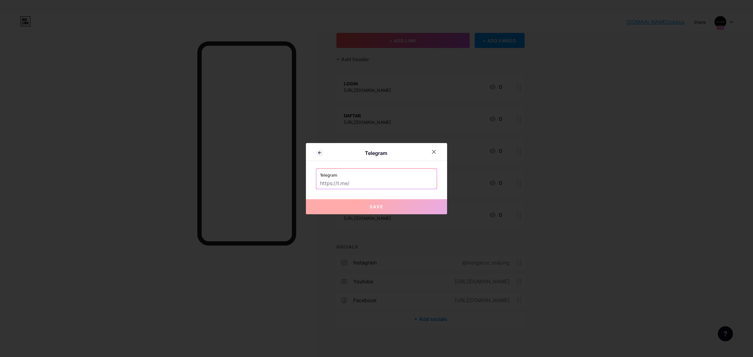
click at [355, 185] on input "text" at bounding box center [376, 183] width 113 height 11
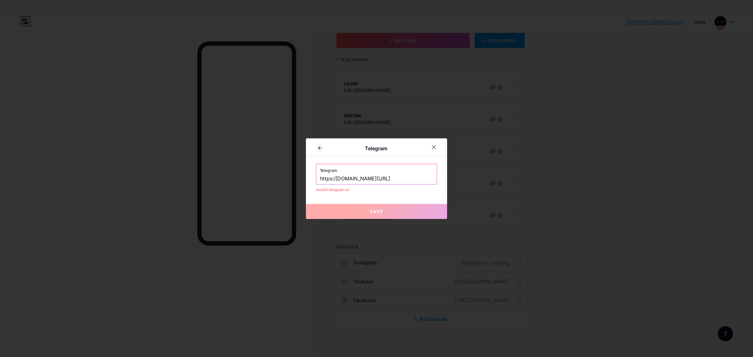
click at [381, 214] on span "Save" at bounding box center [377, 211] width 14 height 5
click at [336, 179] on input "https:/t.me/okbosid" at bounding box center [376, 178] width 113 height 11
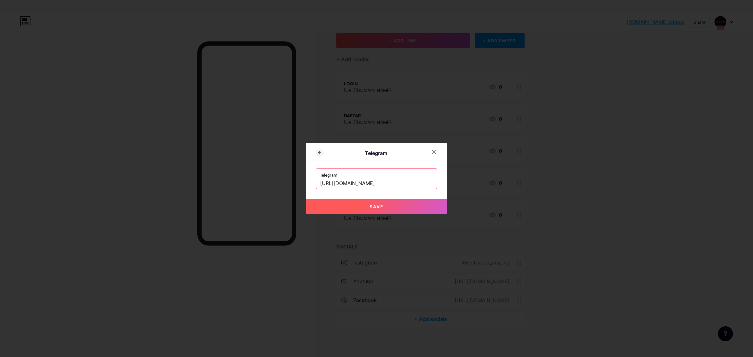
type input "https://t.me/okbosid"
click at [372, 206] on span "Save" at bounding box center [377, 206] width 14 height 5
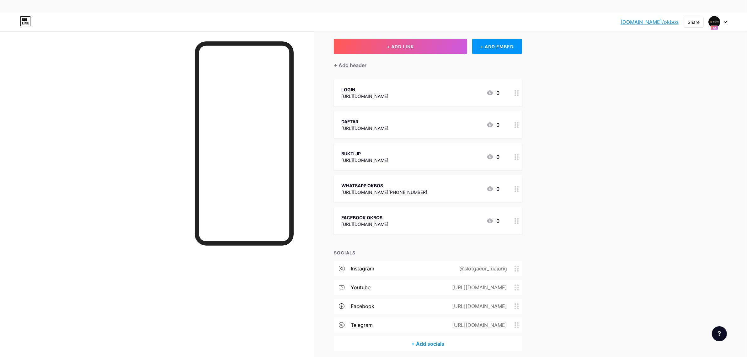
scroll to position [0, 0]
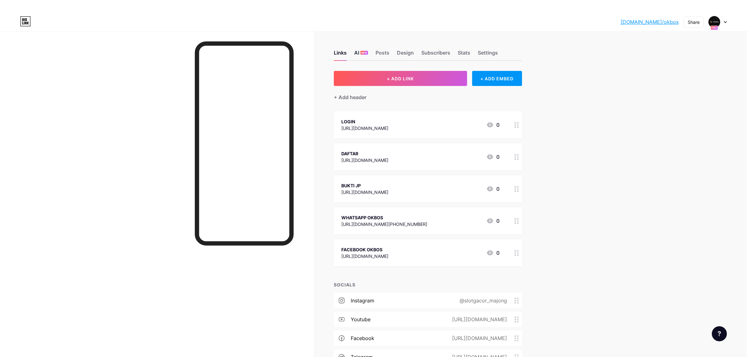
click at [360, 52] on div "AI NEW" at bounding box center [361, 54] width 14 height 11
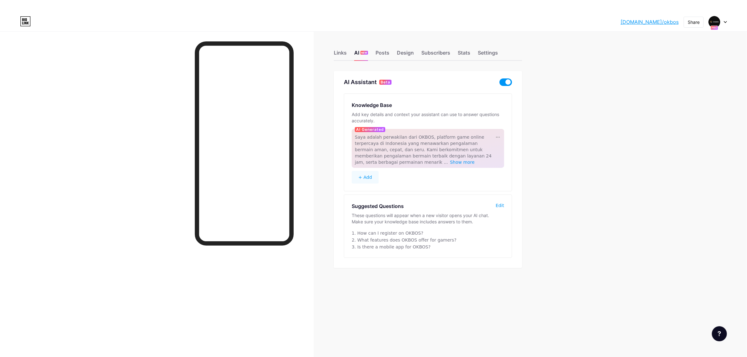
click at [504, 205] on div "Edit" at bounding box center [500, 205] width 8 height 6
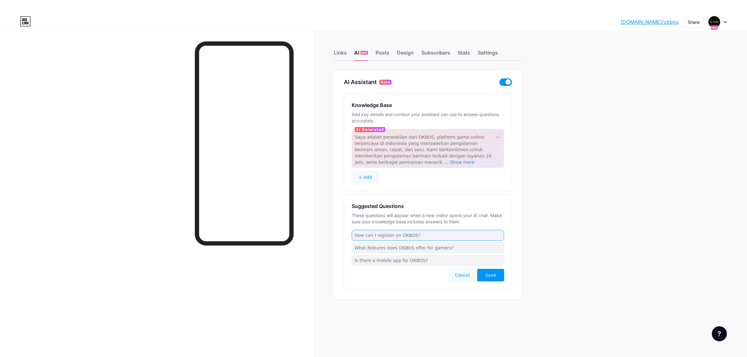
click at [432, 233] on input "How can I register on OKBOS?" at bounding box center [428, 235] width 152 height 11
click at [432, 234] on input "How can I register on OKBOS?" at bounding box center [428, 235] width 152 height 11
type input "Bagaimana cara daftar OKBOS ?"
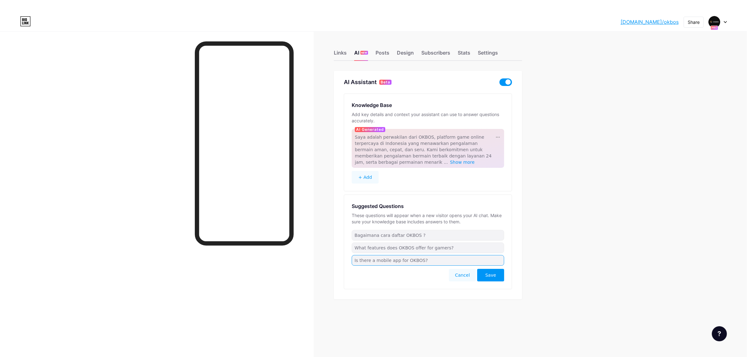
click at [433, 261] on input "Is there a mobile app for OKBOS?" at bounding box center [428, 260] width 152 height 11
type input "a"
type input "Apakah OKBOS memiliki aplikasi ?"
click at [423, 251] on input "What features does OKBOS offer for gamers?" at bounding box center [428, 247] width 152 height 11
type input "A"
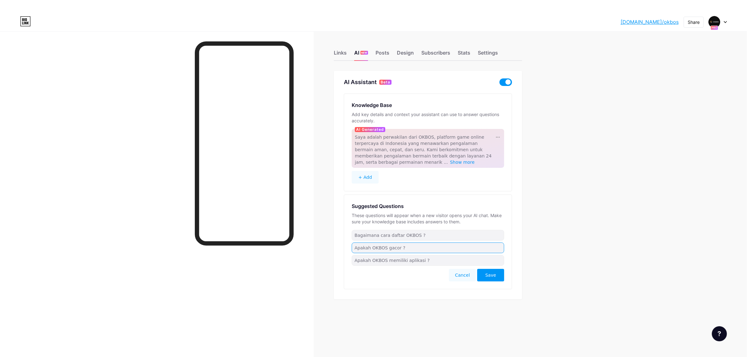
type input "Apakah OKBOS gacor ?"
click at [489, 274] on span "Save" at bounding box center [490, 275] width 11 height 6
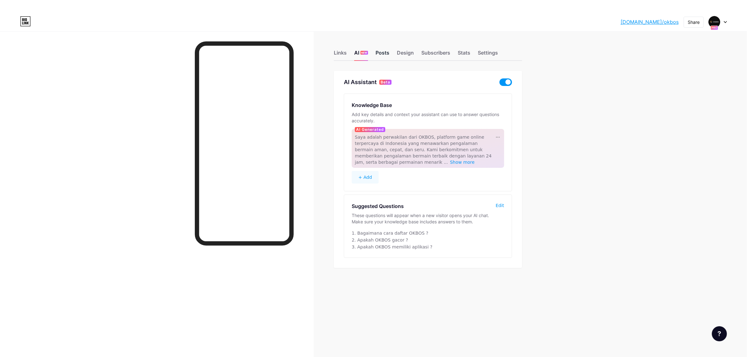
click at [389, 51] on div "Posts" at bounding box center [382, 54] width 14 height 11
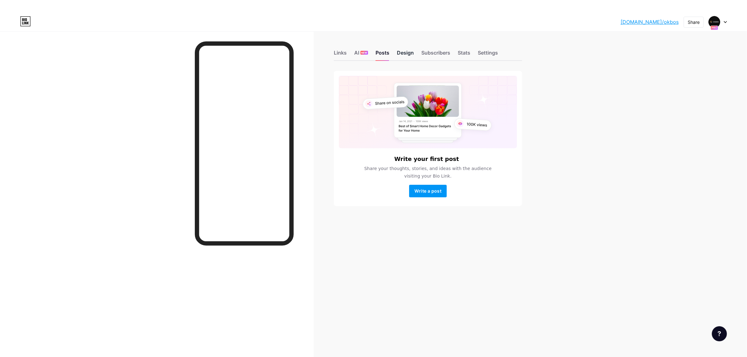
click at [400, 53] on div "Design" at bounding box center [405, 54] width 17 height 11
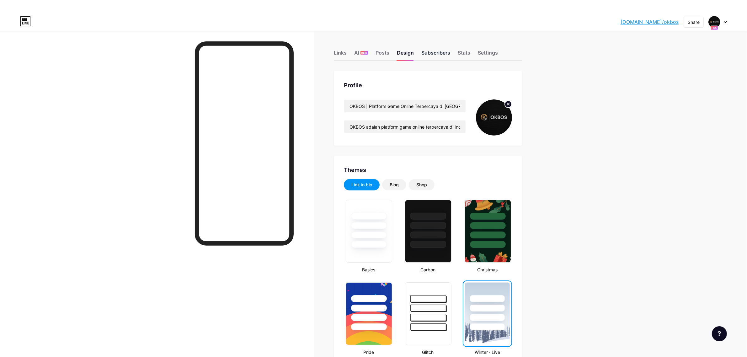
click at [427, 51] on div "Subscribers" at bounding box center [435, 54] width 29 height 11
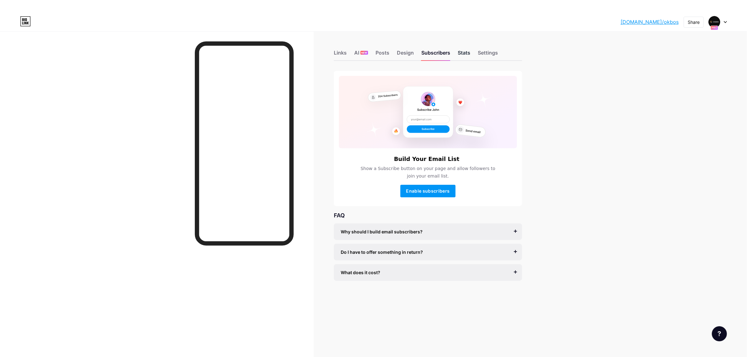
click at [469, 52] on div "Stats" at bounding box center [464, 54] width 13 height 11
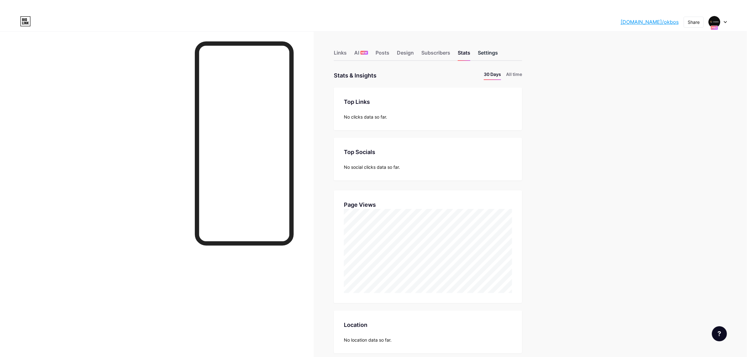
click at [495, 54] on div "Settings" at bounding box center [488, 54] width 20 height 11
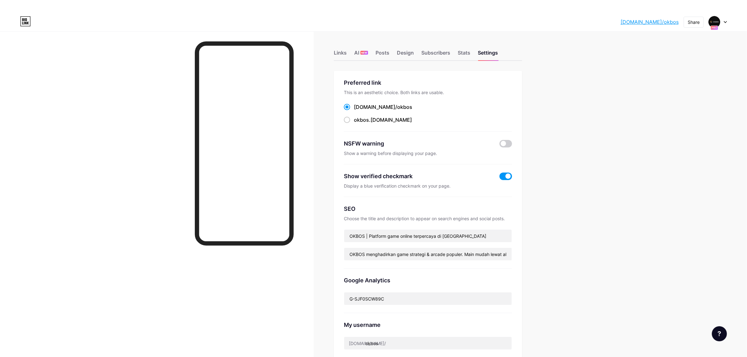
click at [45, 52] on div at bounding box center [157, 209] width 314 height 357
click at [602, 23] on div "bio.link/okbos bio.link/okbos Share Switch accounts OKBOS | Platform Game Onlin…" at bounding box center [373, 21] width 747 height 11
click at [602, 22] on icon at bounding box center [725, 22] width 3 height 2
click at [602, 63] on div "bio.link/okbos bio.link/okbos Share Switch accounts OKBOS | Platform Game Onlin…" at bounding box center [373, 277] width 747 height 529
click at [602, 19] on link "bio.link/okbos" at bounding box center [649, 22] width 58 height 8
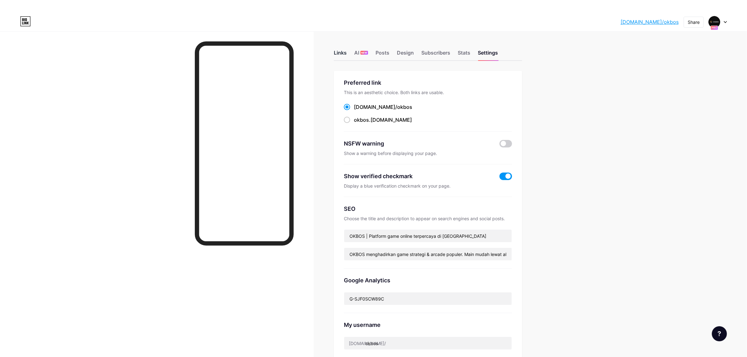
click at [347, 53] on div "Links" at bounding box center [340, 54] width 13 height 11
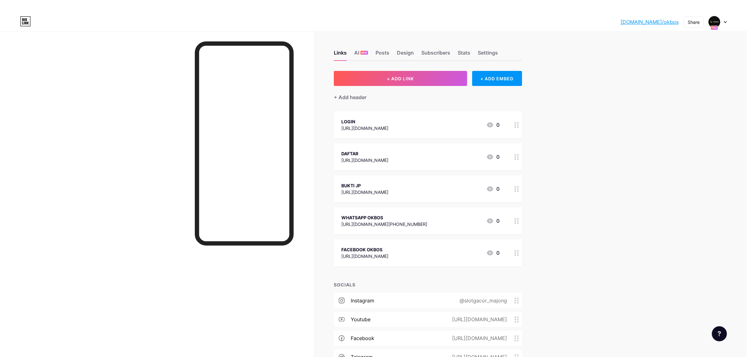
click at [602, 25] on div at bounding box center [718, 21] width 18 height 11
click at [602, 95] on li "Logout" at bounding box center [688, 100] width 78 height 17
click at [64, 129] on div at bounding box center [157, 209] width 314 height 357
